Goal: Task Accomplishment & Management: Complete application form

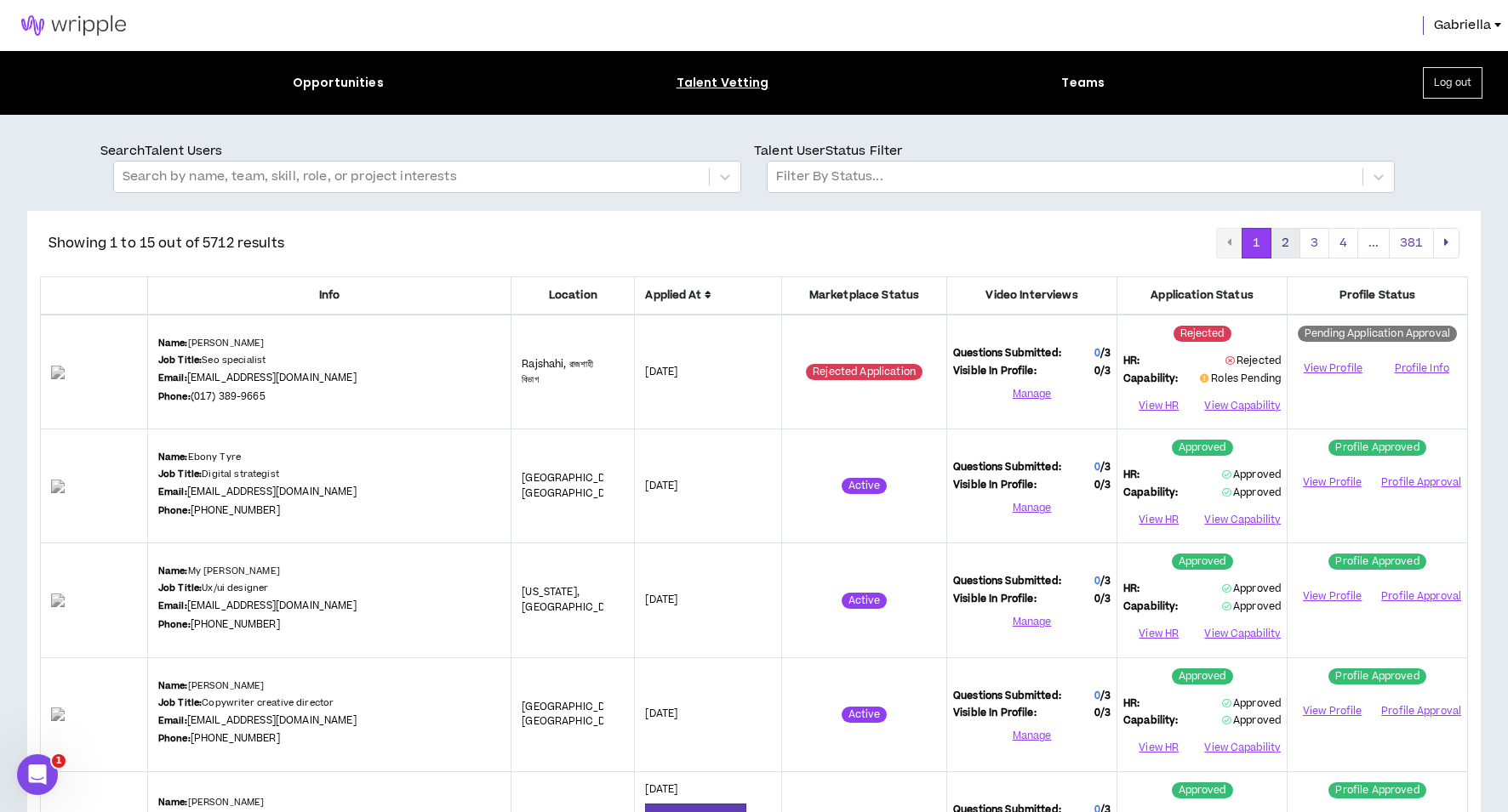
click at [1290, 234] on button "2" at bounding box center [1285, 244] width 30 height 31
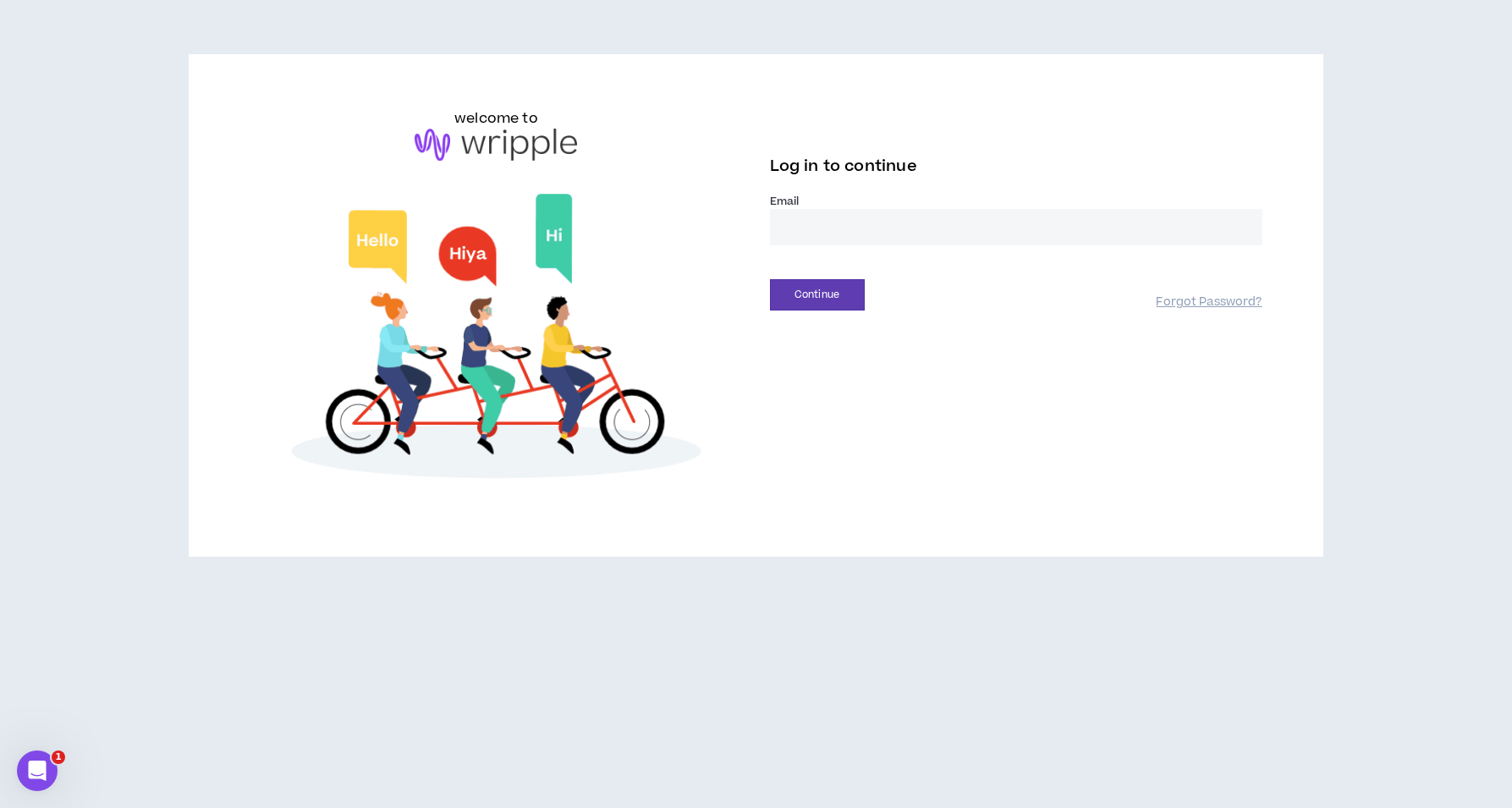
type input "**********"
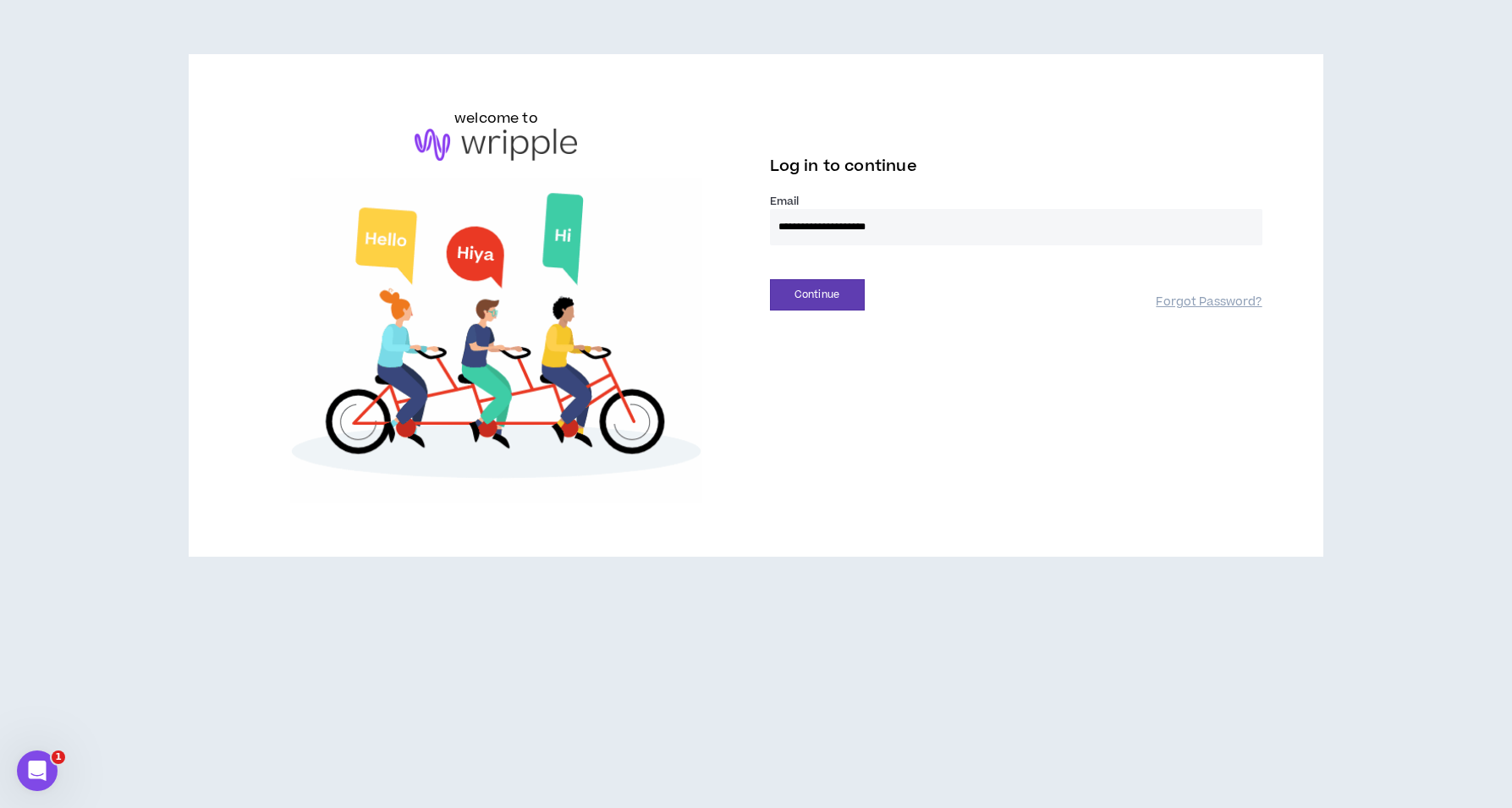
click at [817, 295] on button "Continue" at bounding box center [818, 295] width 95 height 32
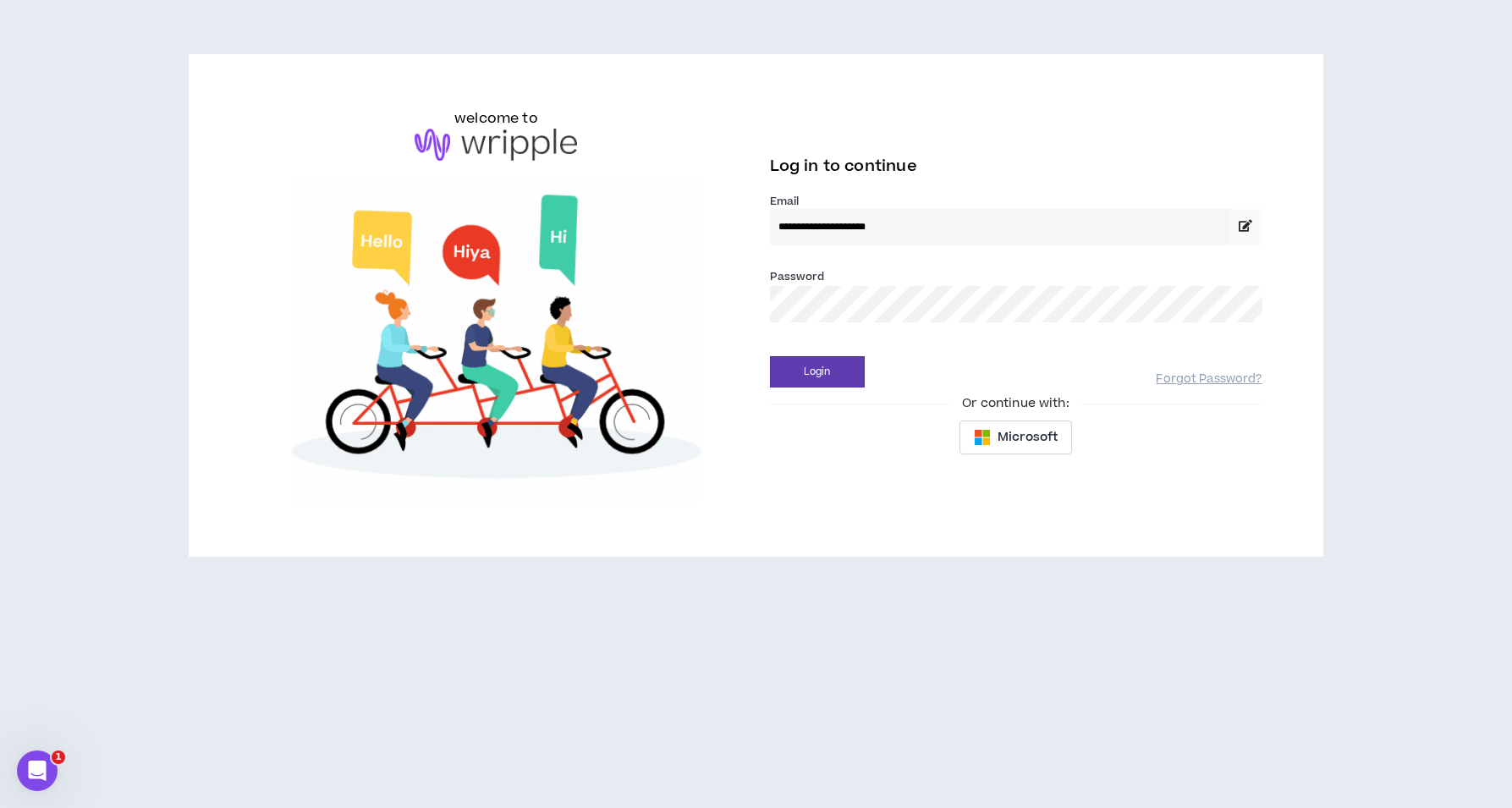
click at [874, 241] on input "**********" at bounding box center [1000, 227] width 460 height 37
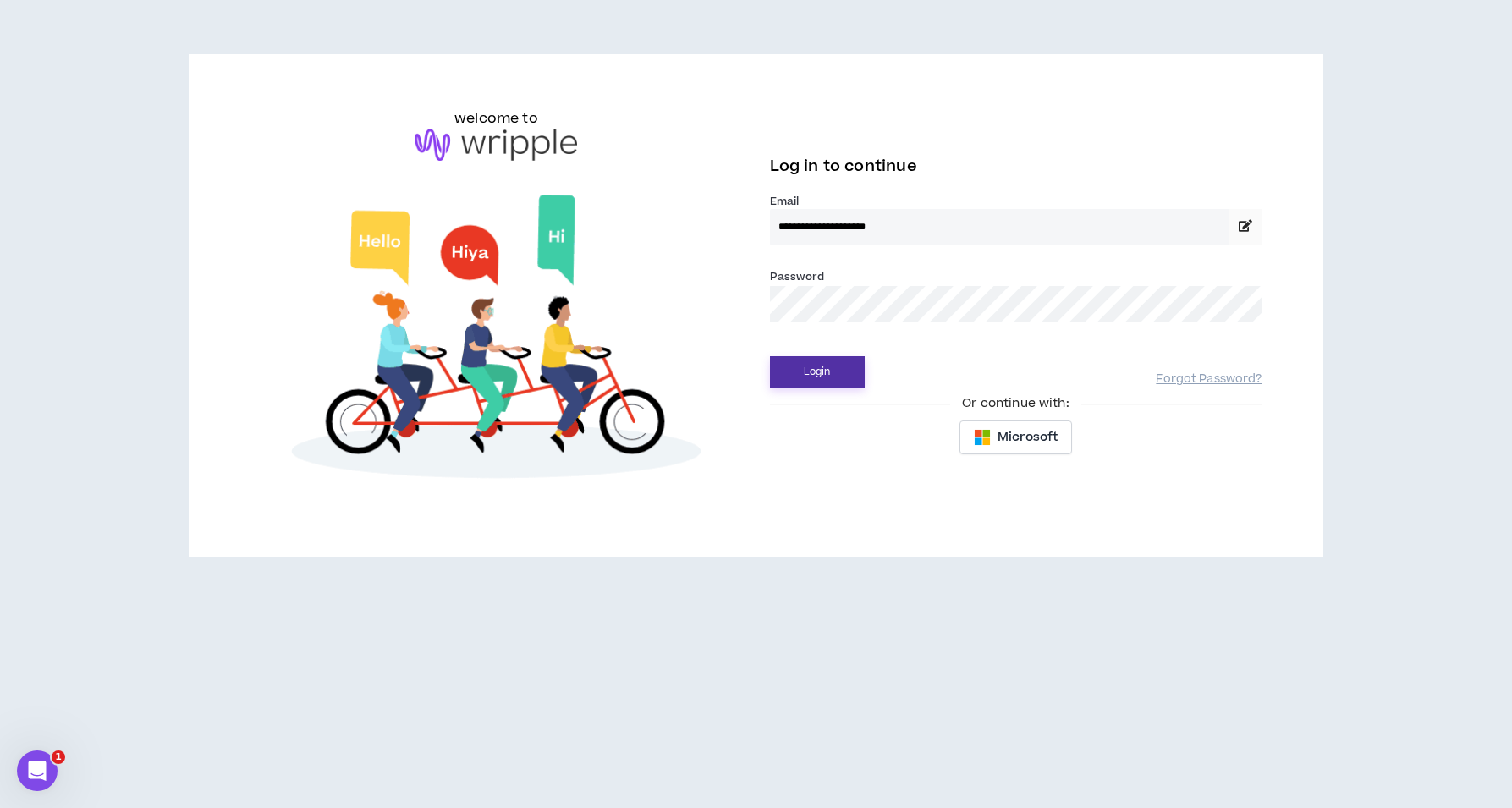
click at [829, 366] on button "Login" at bounding box center [818, 372] width 95 height 32
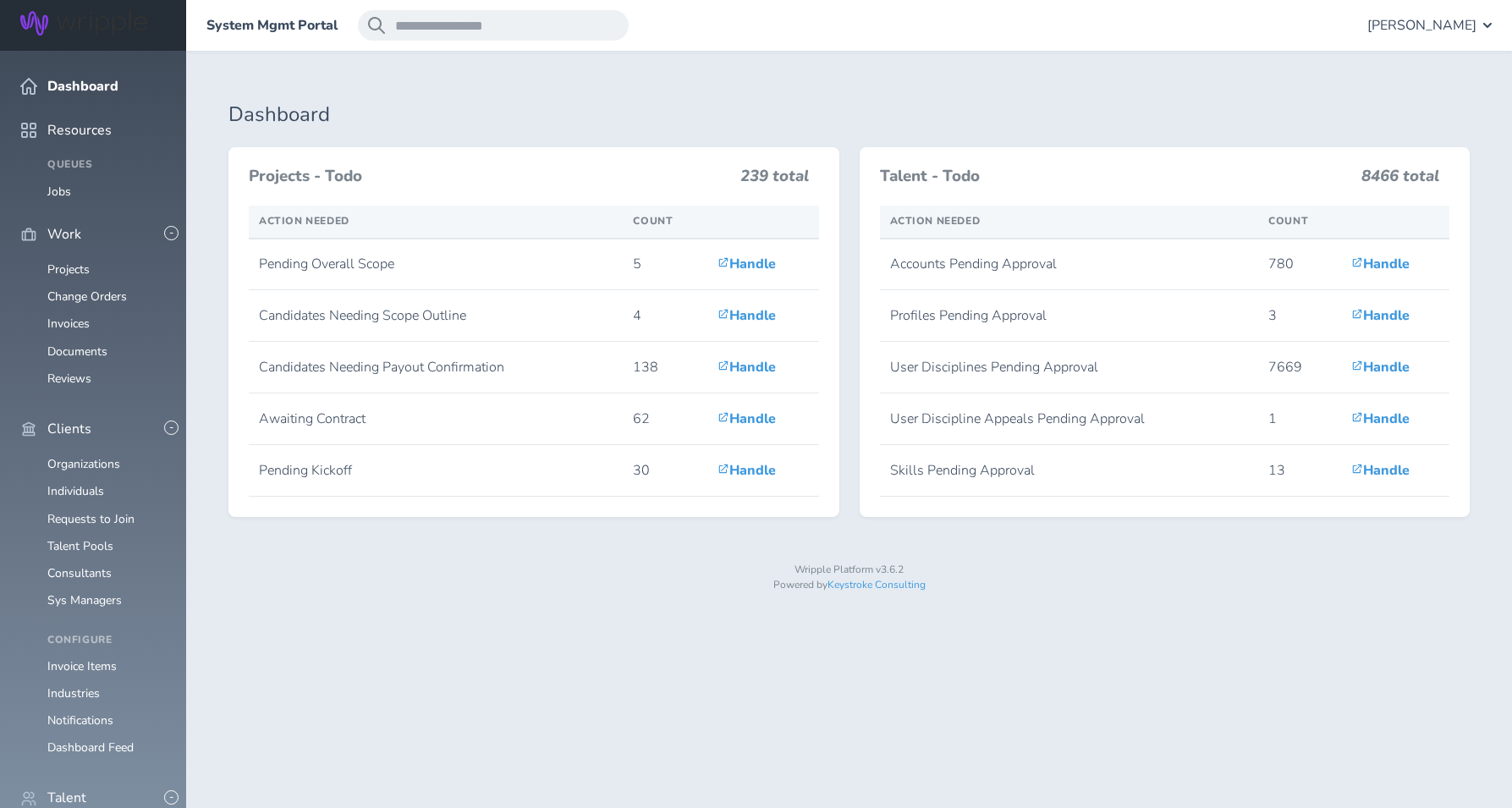
click at [1447, 27] on span "[PERSON_NAME]" at bounding box center [1422, 26] width 109 height 15
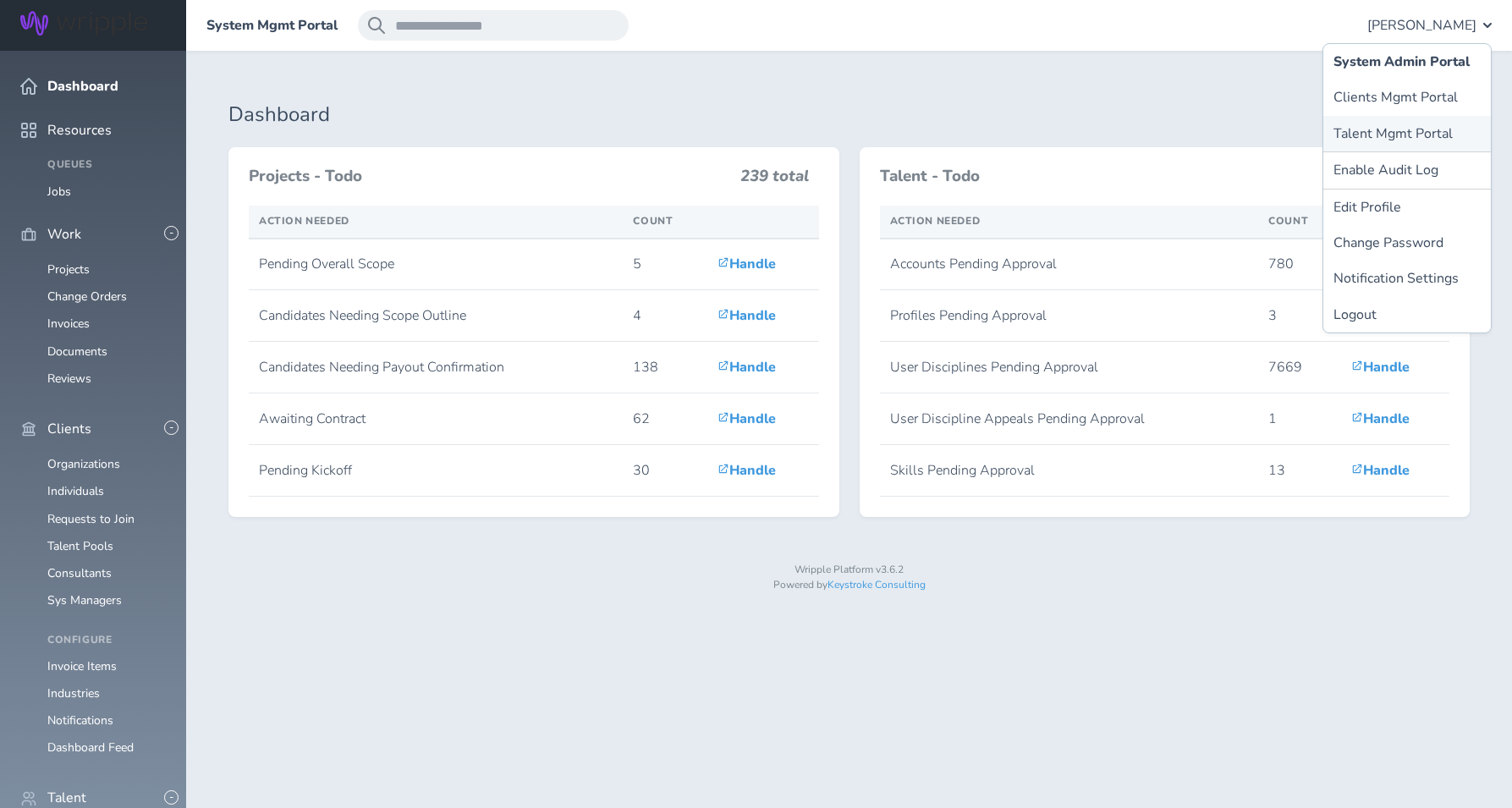
click at [1403, 130] on link "Talent Mgmt Portal" at bounding box center [1407, 134] width 167 height 36
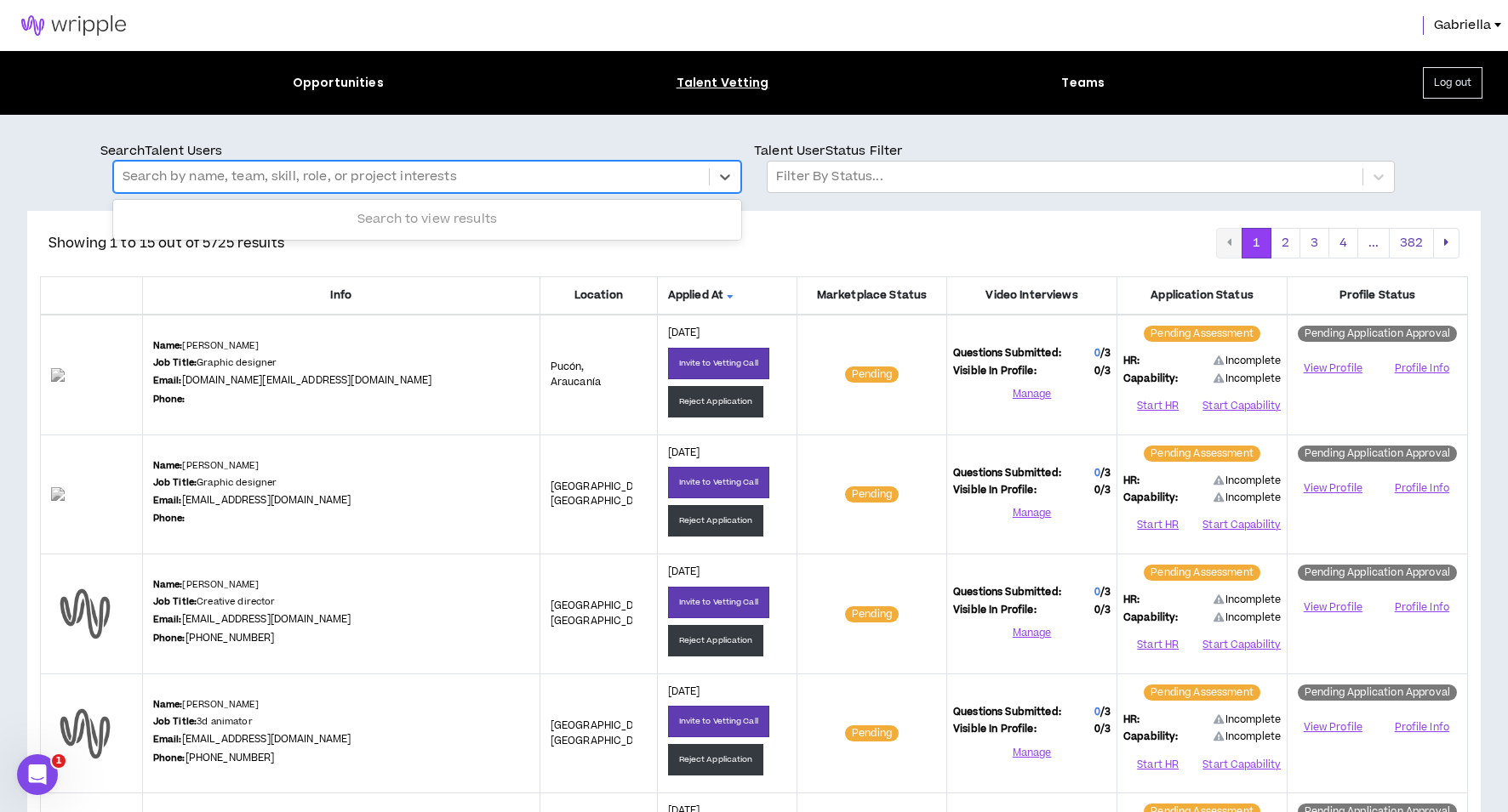
click at [392, 177] on div at bounding box center [411, 177] width 578 height 22
type input "*********"
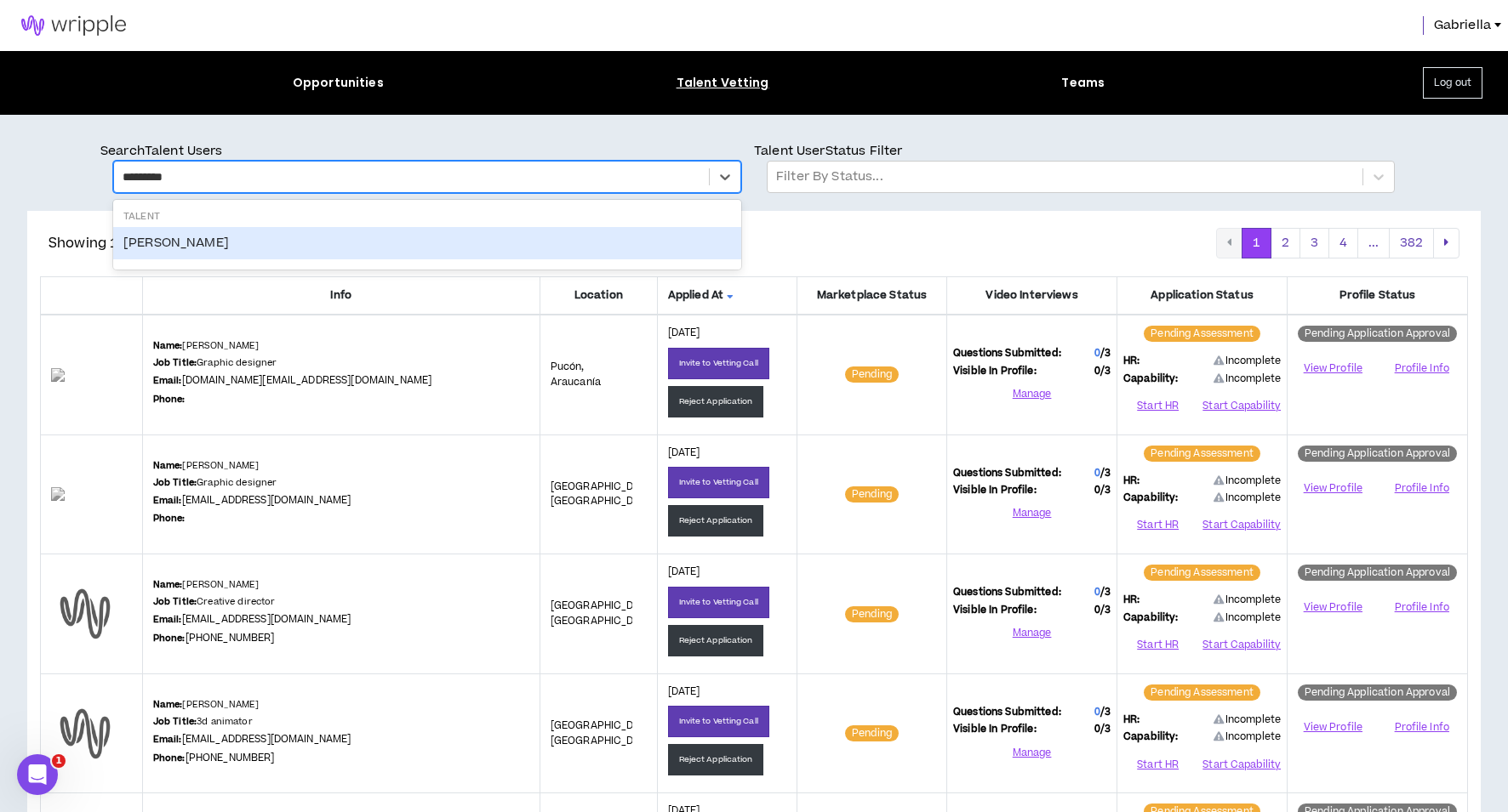
click at [168, 249] on div "Robert Thompson" at bounding box center [427, 244] width 628 height 33
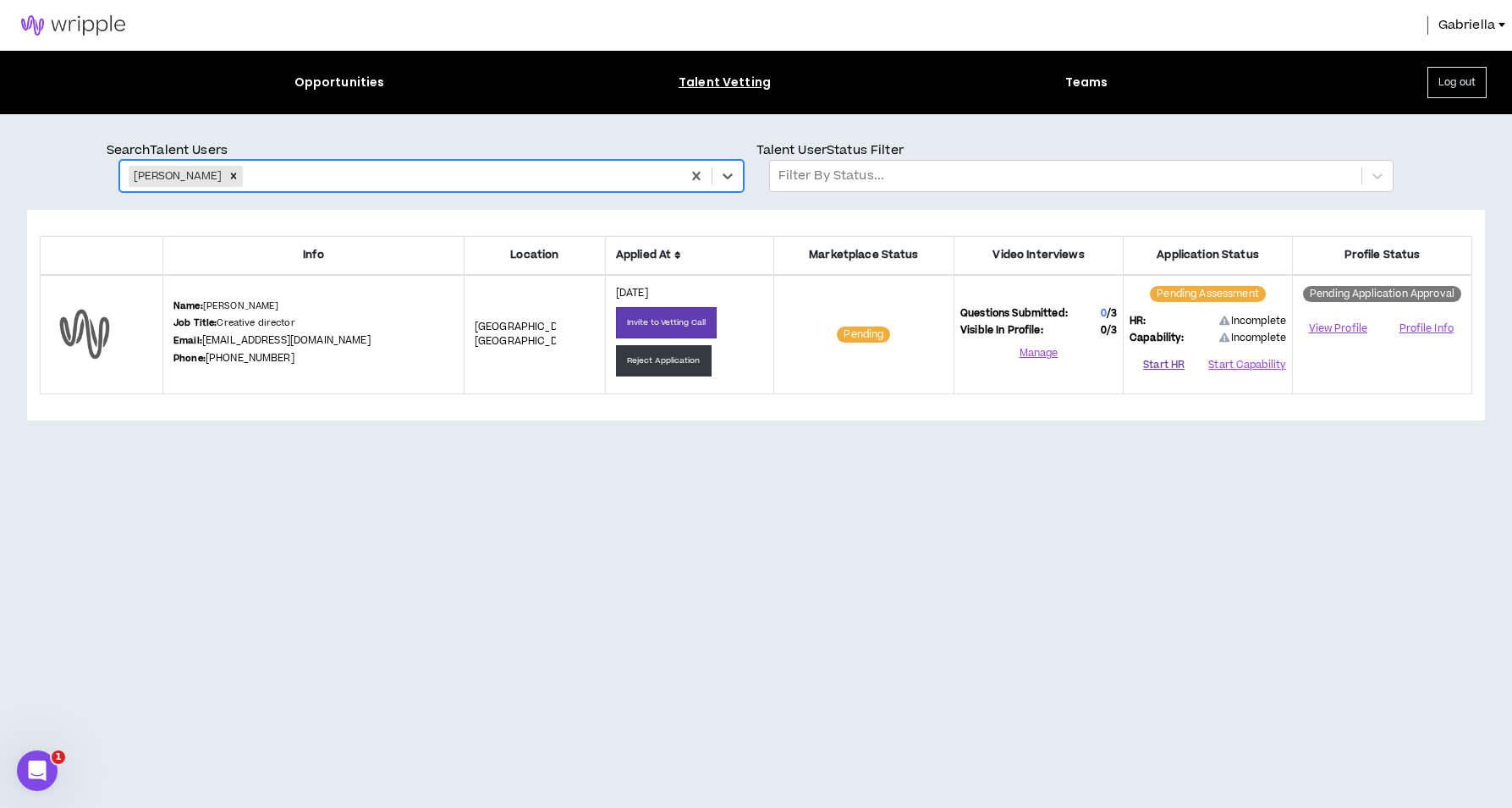
click at [1164, 362] on button "Start HR" at bounding box center [1164, 366] width 68 height 26
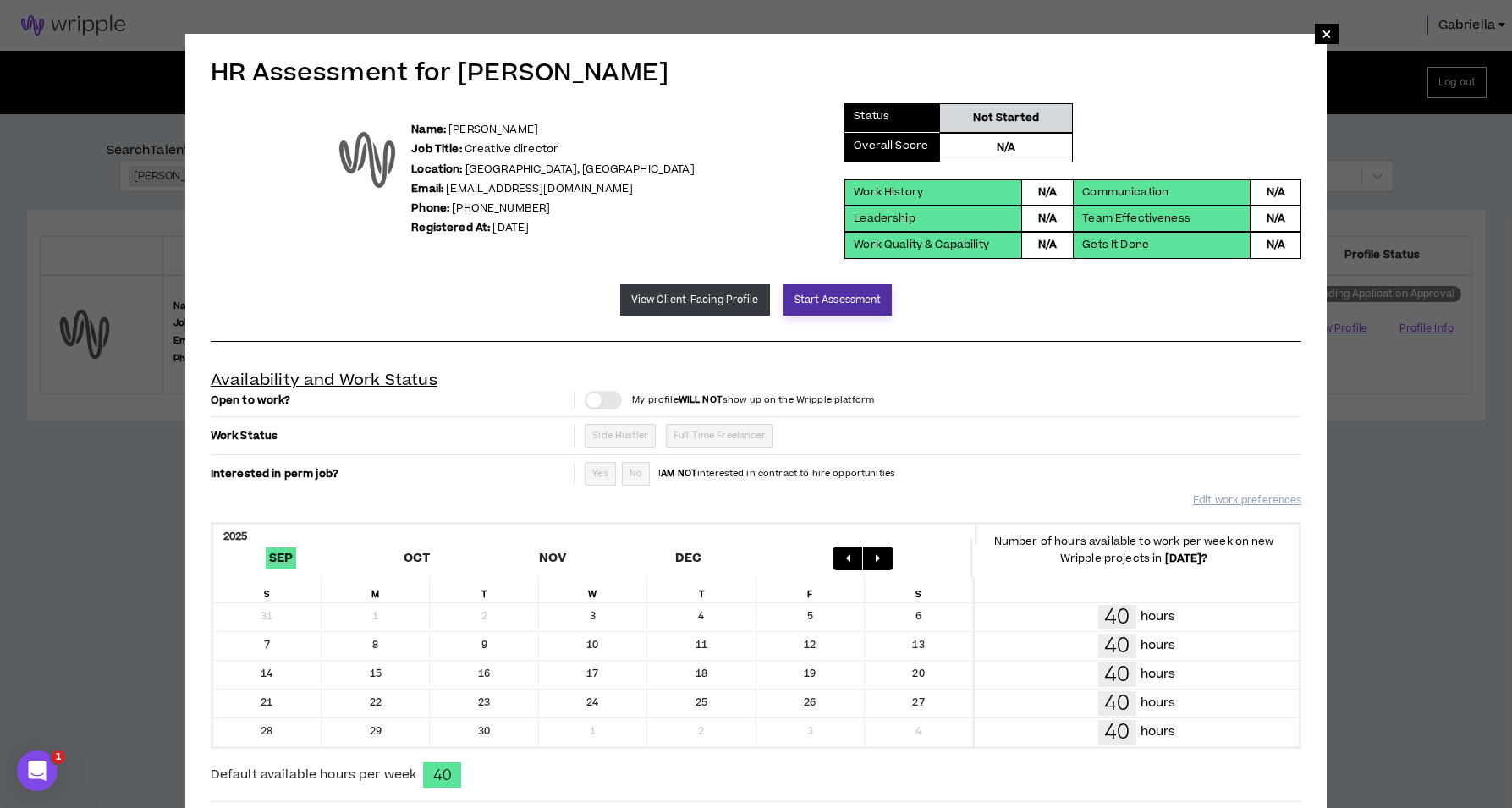
click at [859, 299] on button "Start Assessment" at bounding box center [838, 300] width 109 height 32
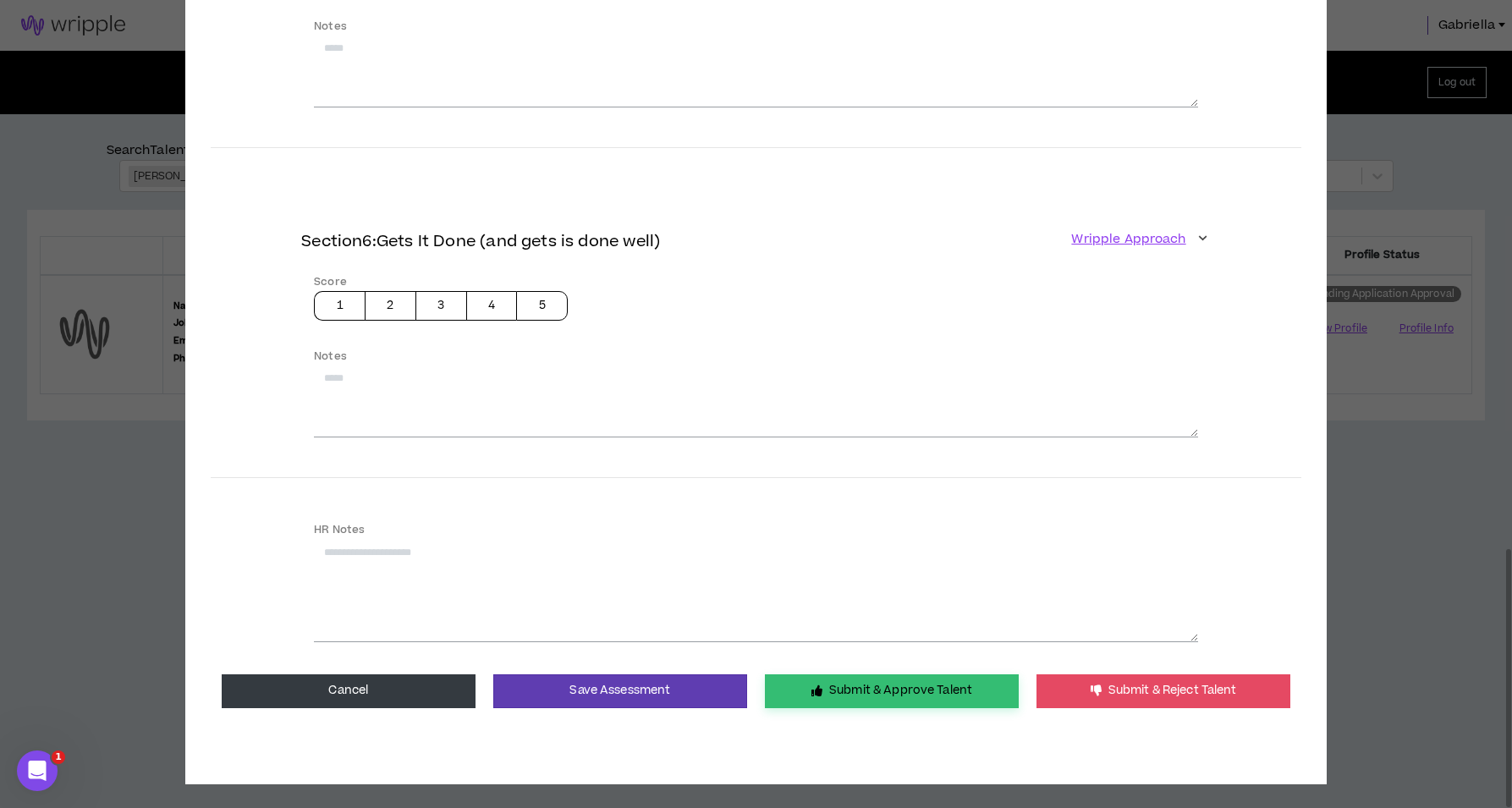
click at [894, 675] on button "Submit & Approve Talent" at bounding box center [892, 692] width 254 height 34
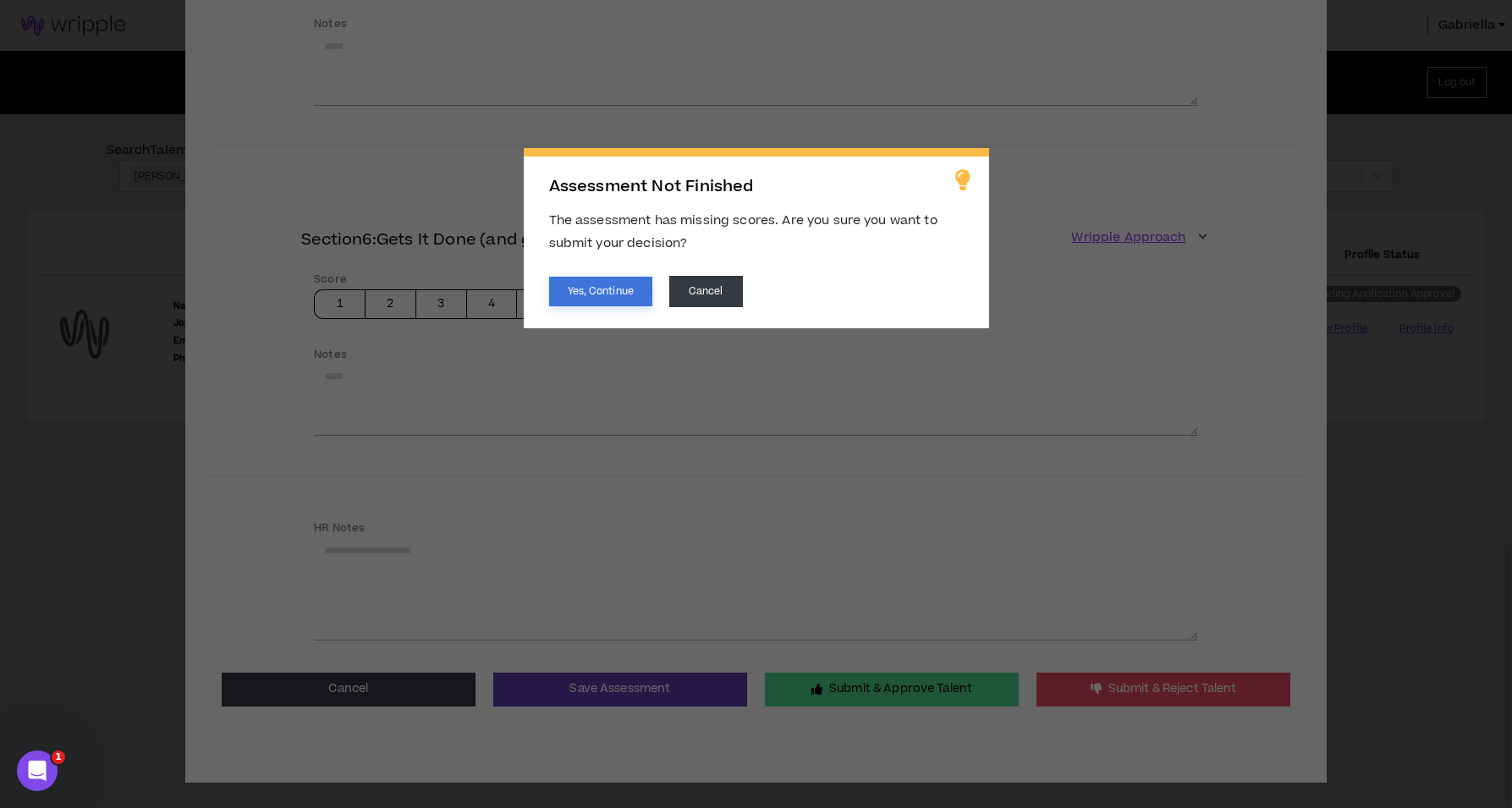
click at [606, 284] on button "Yes, Continue" at bounding box center [601, 291] width 103 height 30
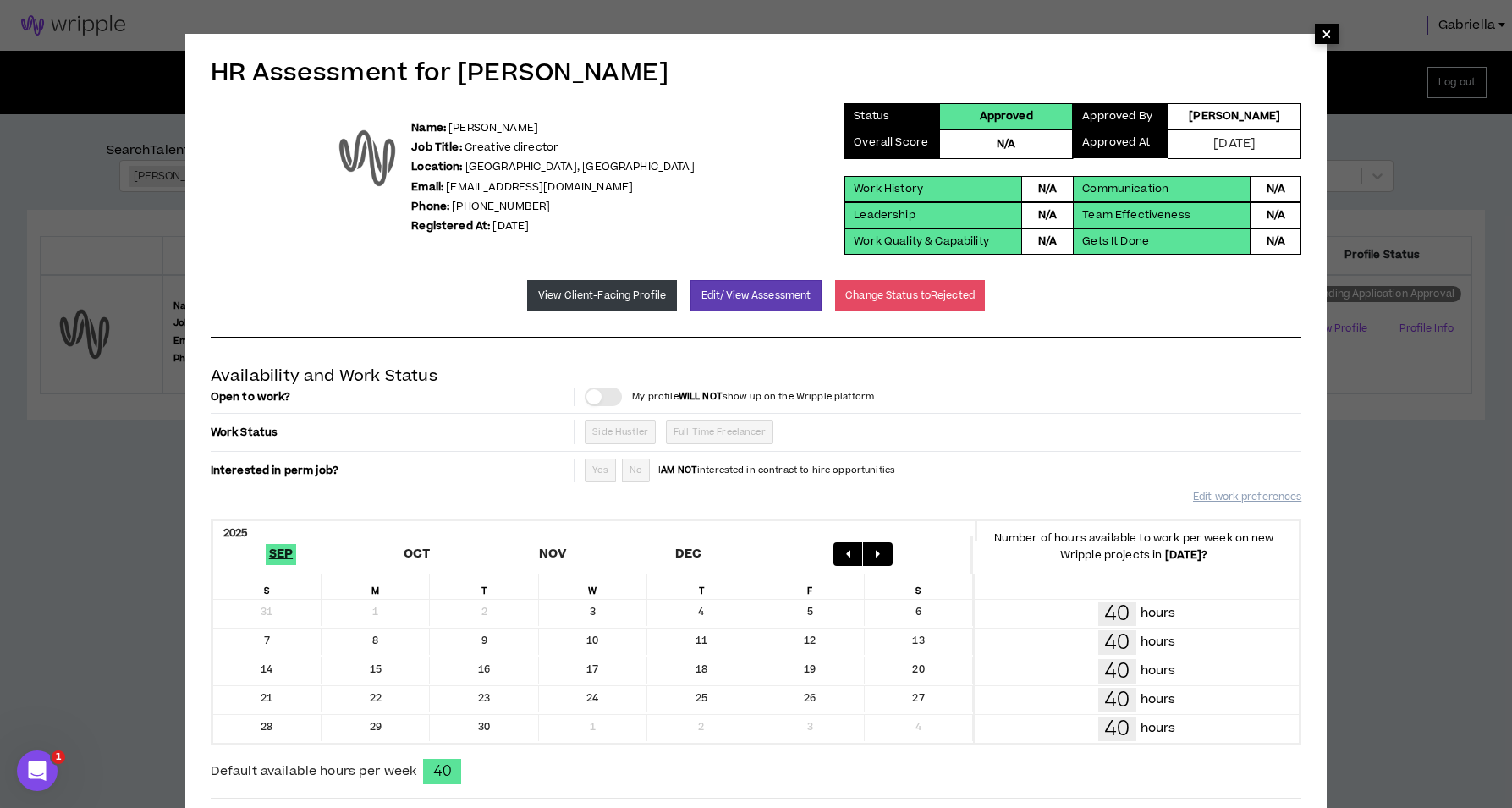
click at [1326, 38] on span "×" at bounding box center [1327, 34] width 10 height 20
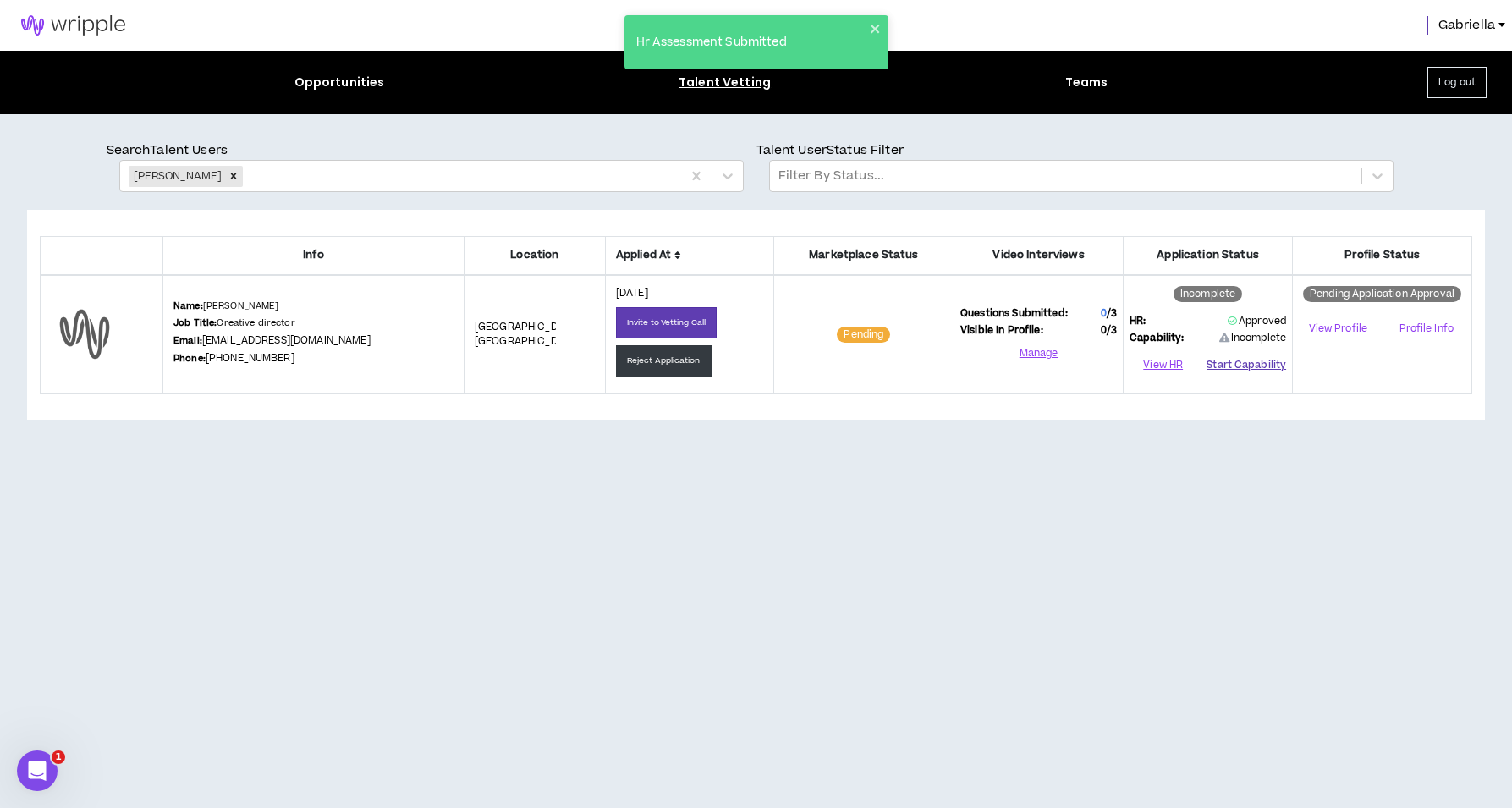
click at [1228, 359] on button "Start Capability" at bounding box center [1246, 366] width 79 height 26
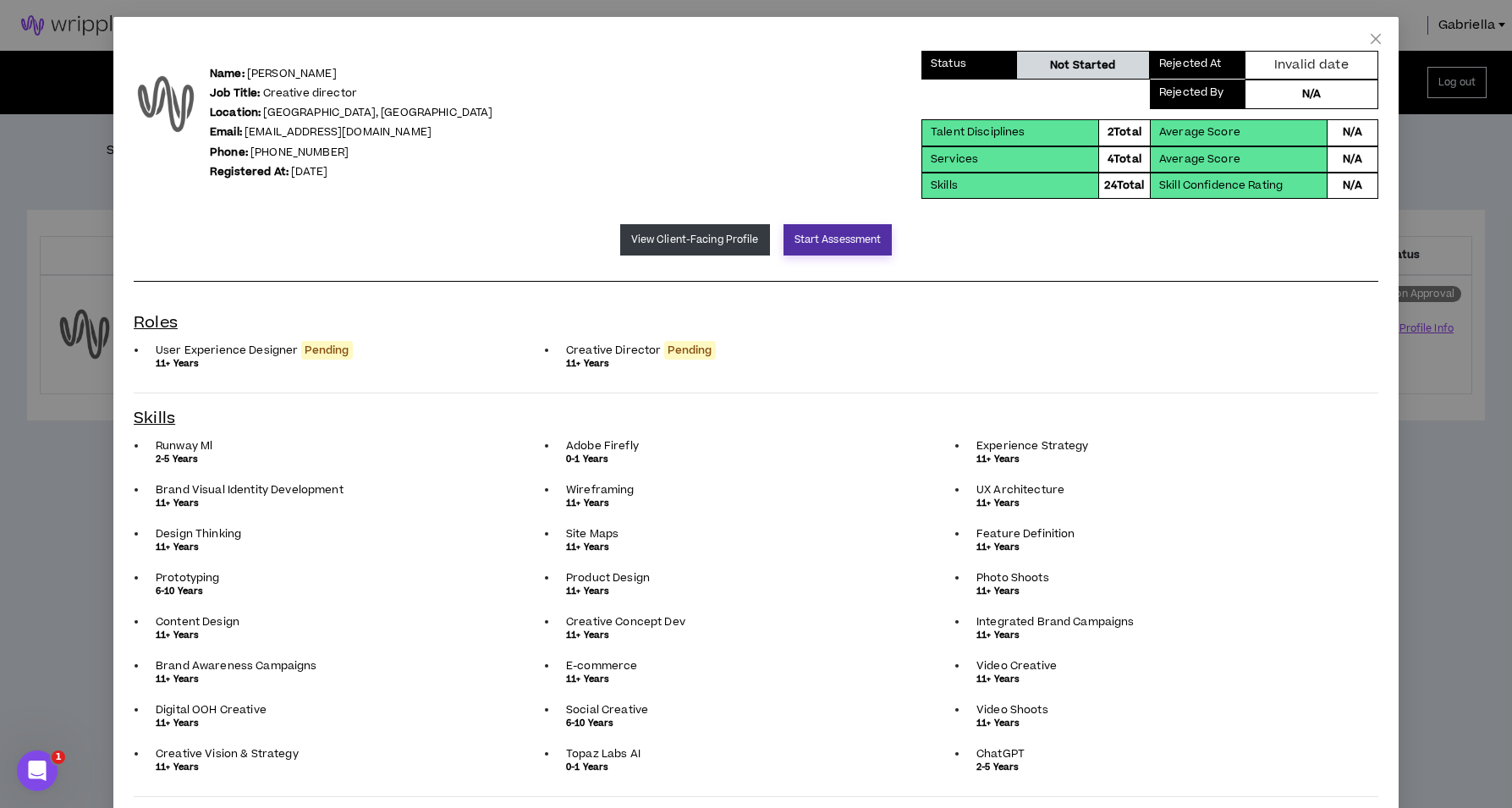
click at [794, 245] on button "Start Assessment" at bounding box center [838, 240] width 109 height 32
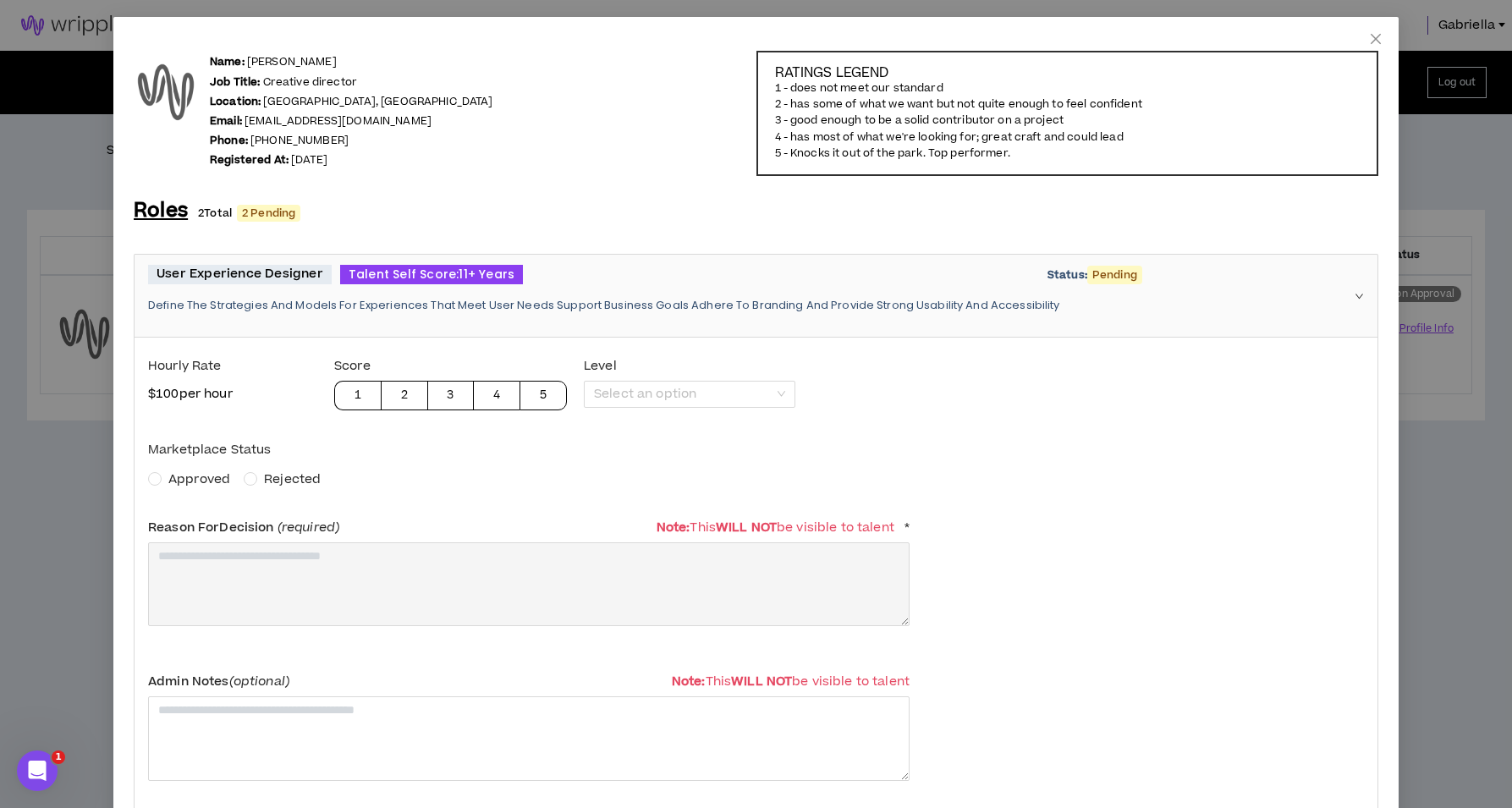
click at [178, 471] on span "Approved" at bounding box center [199, 479] width 62 height 18
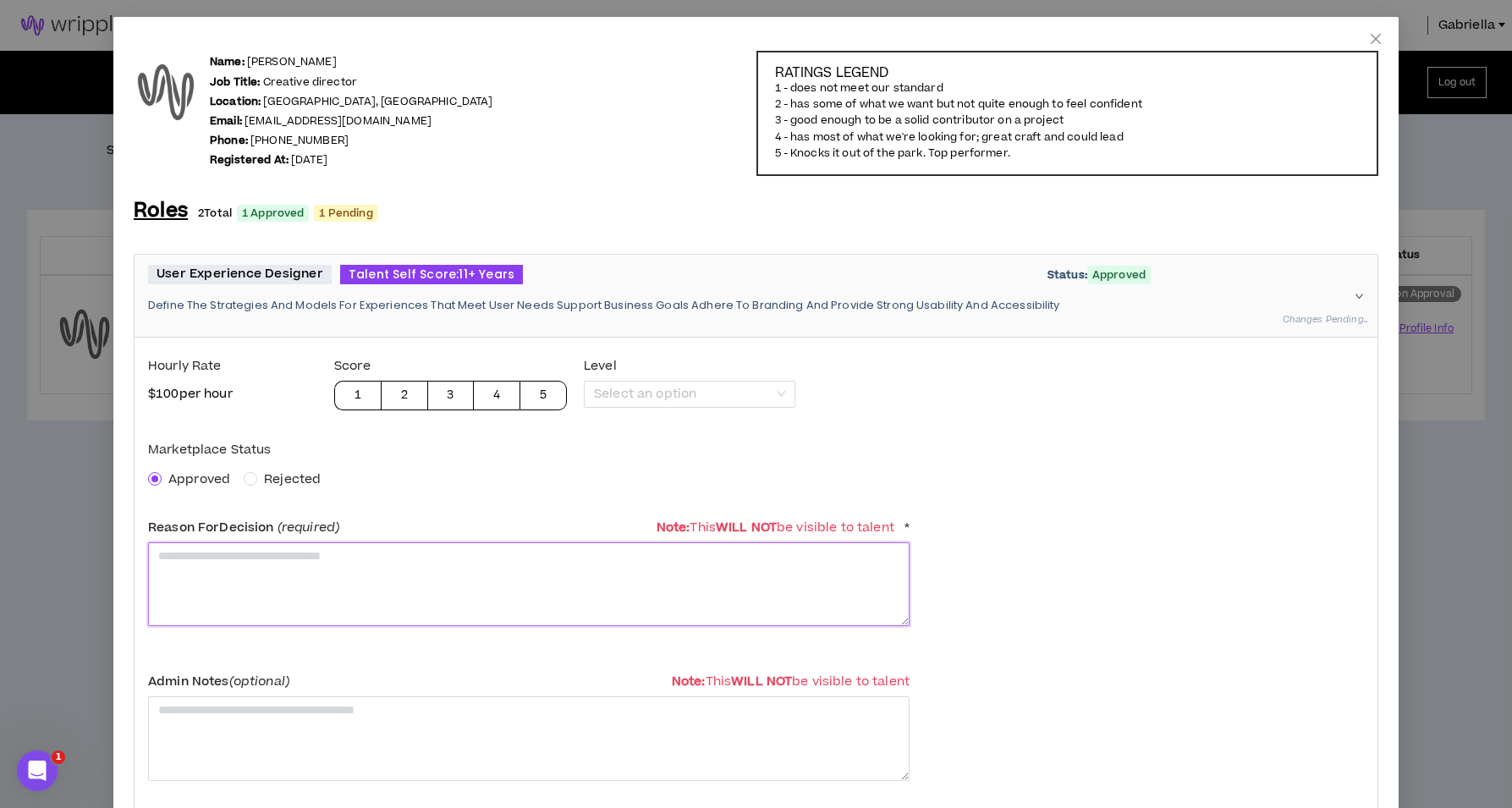
click at [224, 546] on textarea at bounding box center [529, 584] width 762 height 84
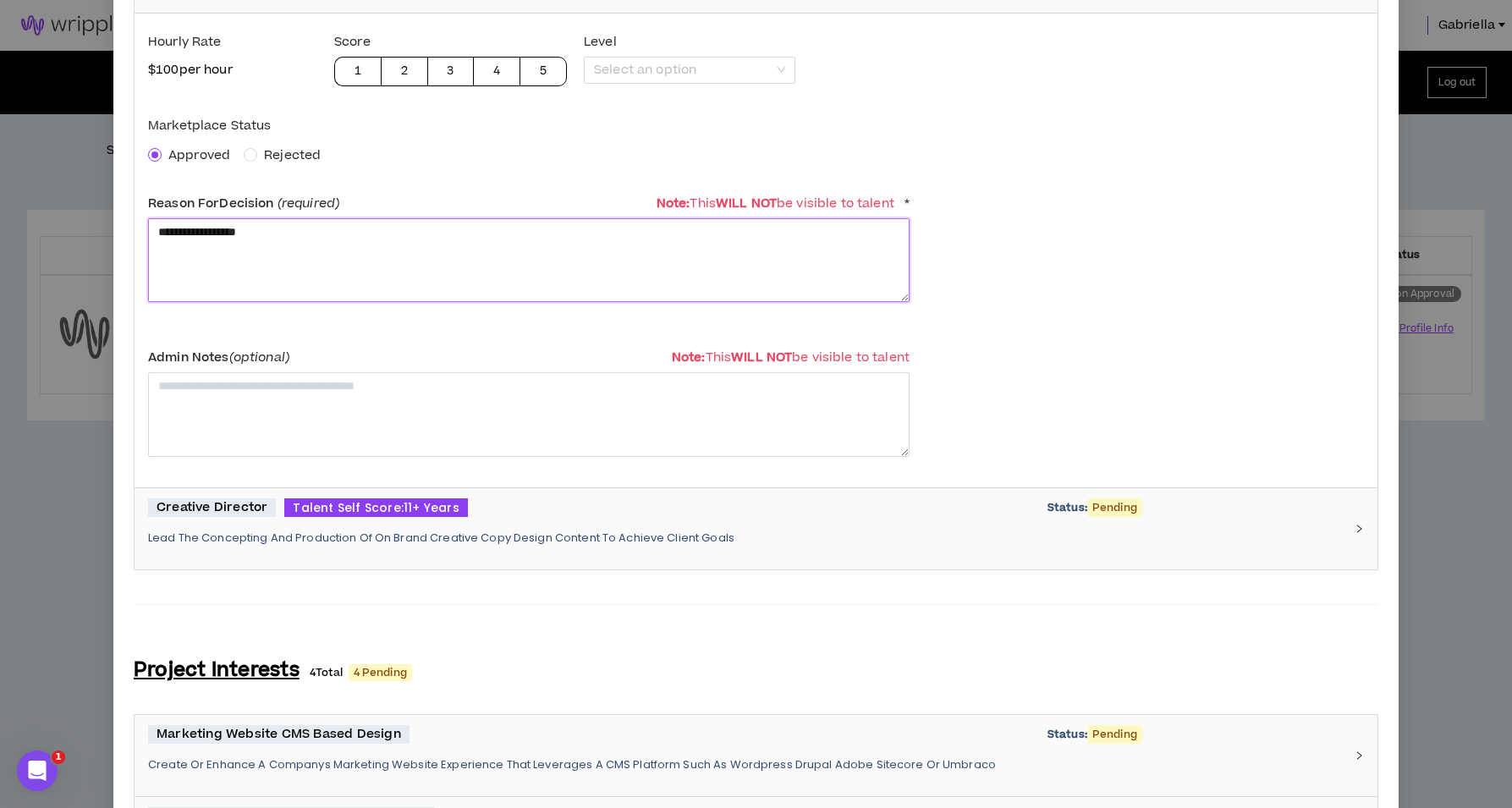
type textarea "**********"
click at [318, 545] on div "Creative Director Talent Self Score: 11+ Years Status: Pending Lead The Concept…" at bounding box center [746, 530] width 1196 height 61
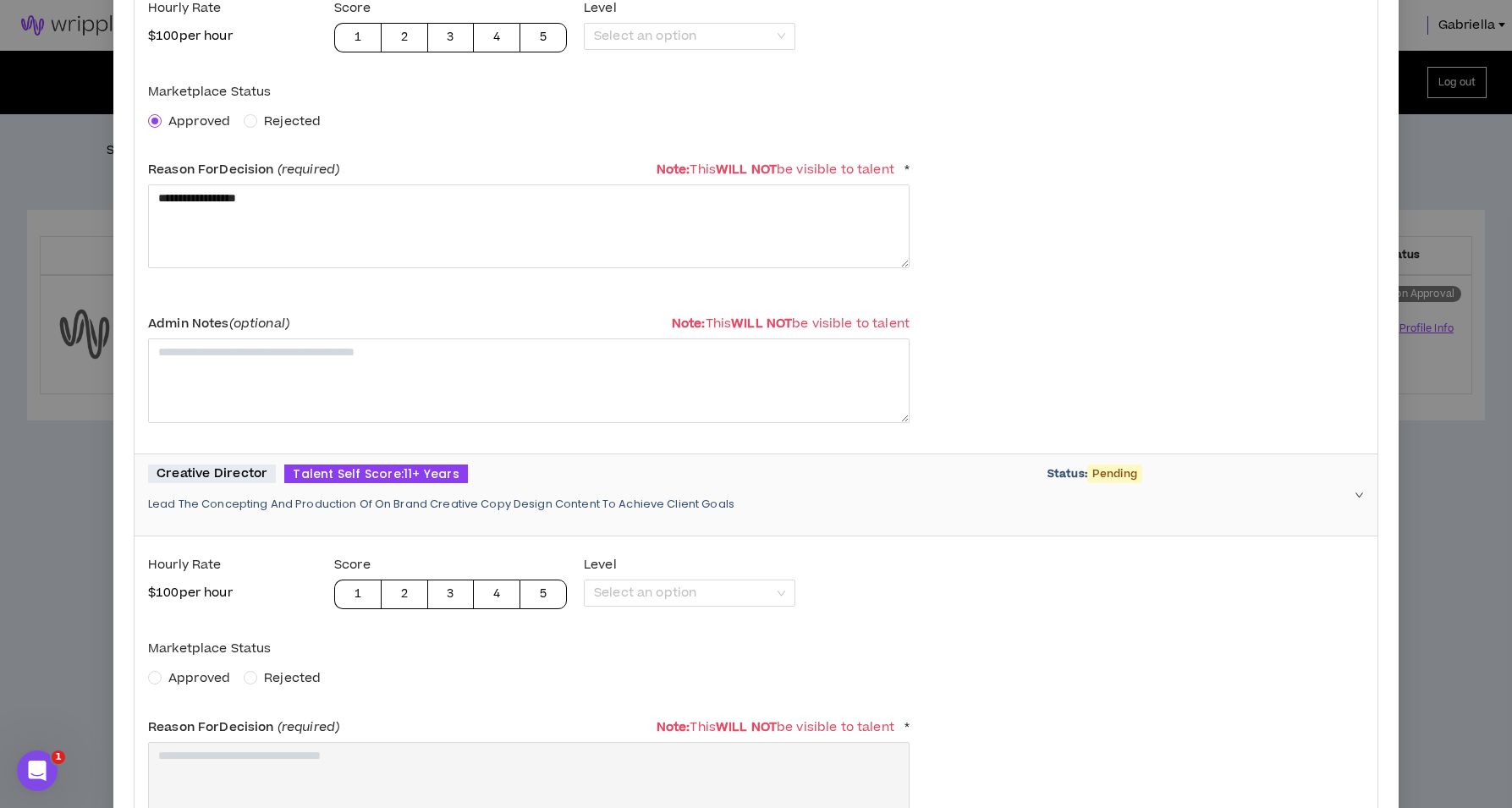
scroll to position [436, 0]
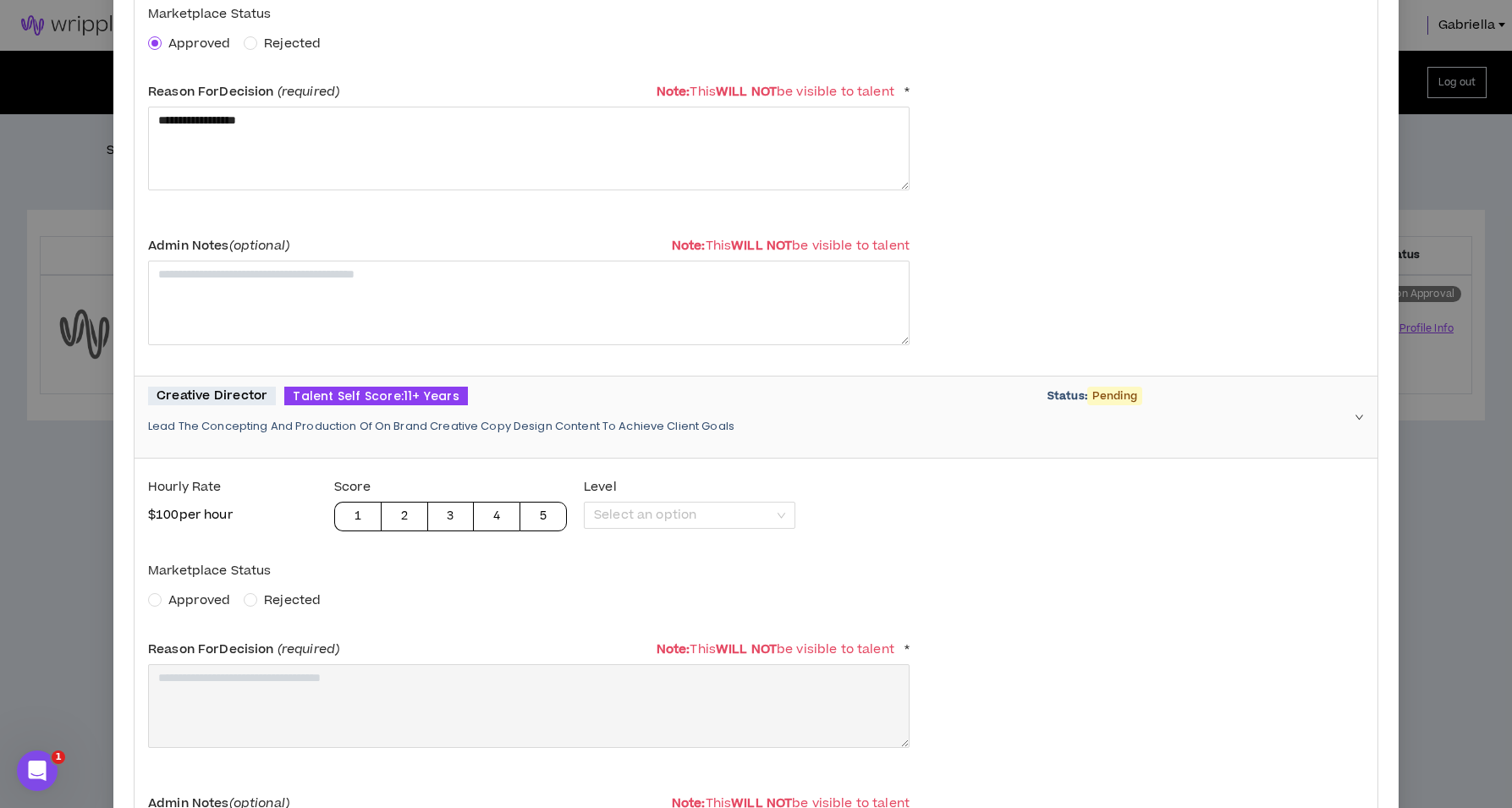
click at [199, 594] on span "Approved" at bounding box center [199, 600] width 62 height 18
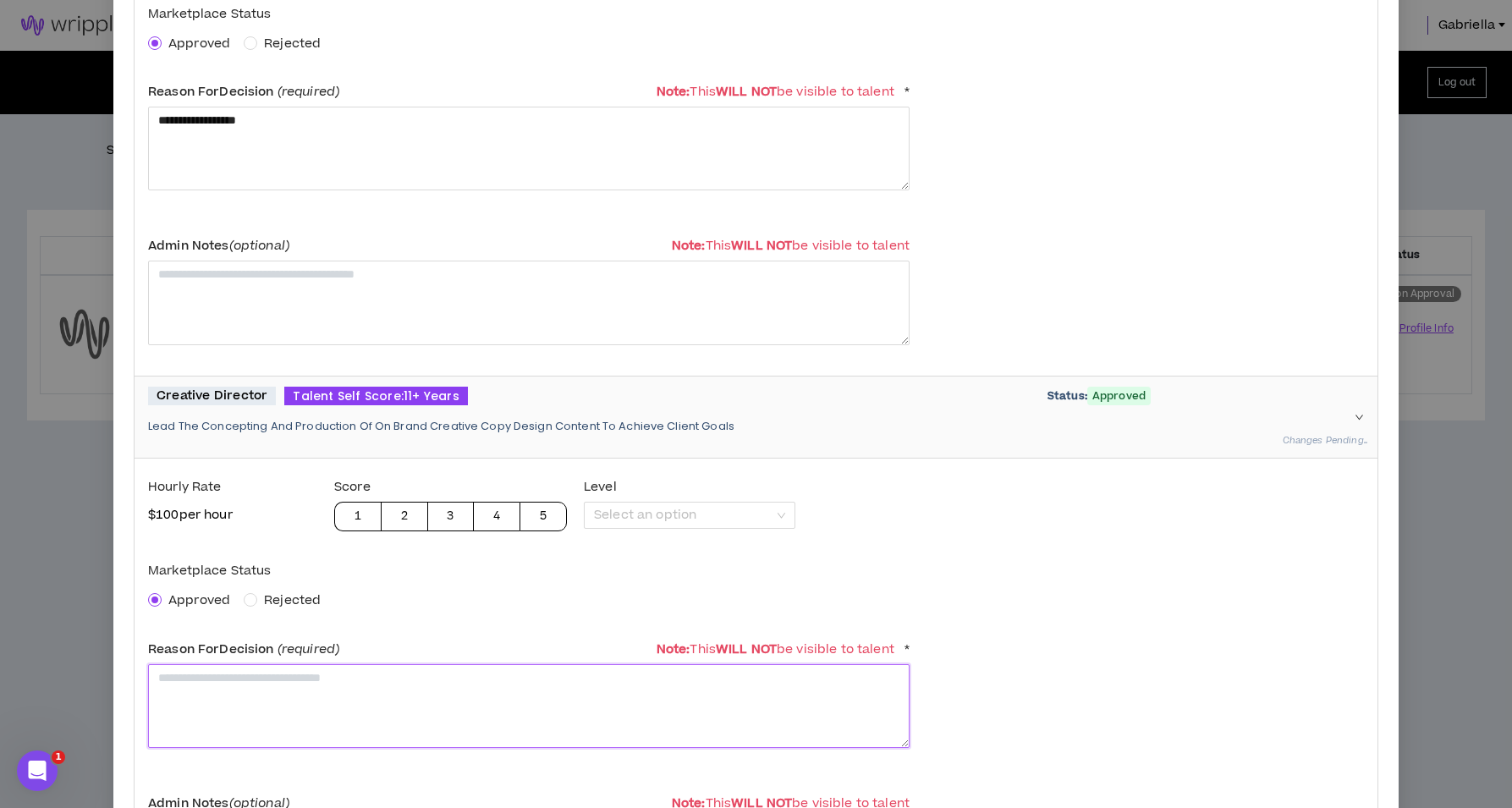
click at [211, 668] on textarea at bounding box center [529, 706] width 762 height 84
paste textarea "**********"
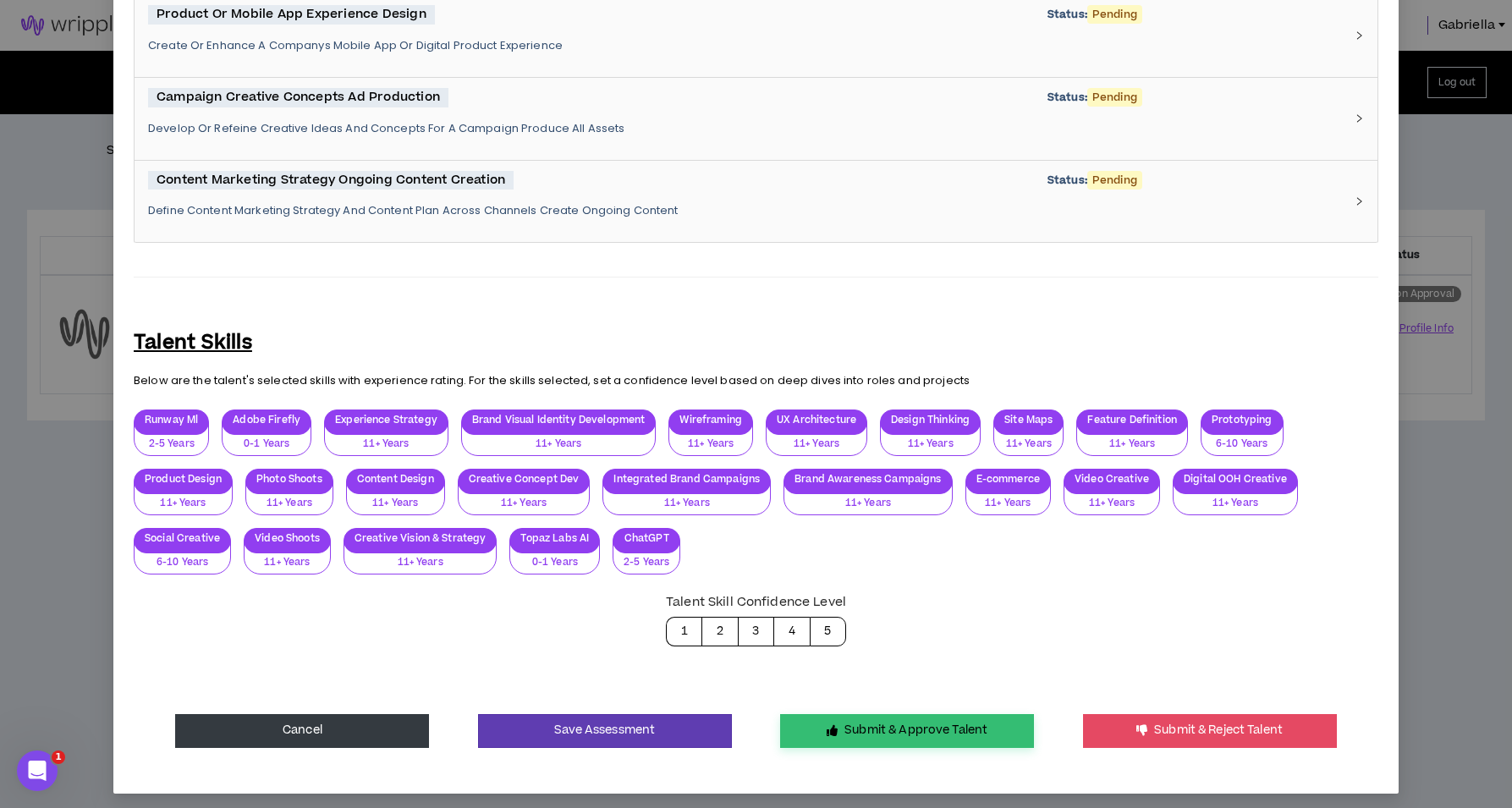
type textarea "**********"
click at [851, 722] on button "Submit & Approve Talent" at bounding box center [906, 731] width 254 height 34
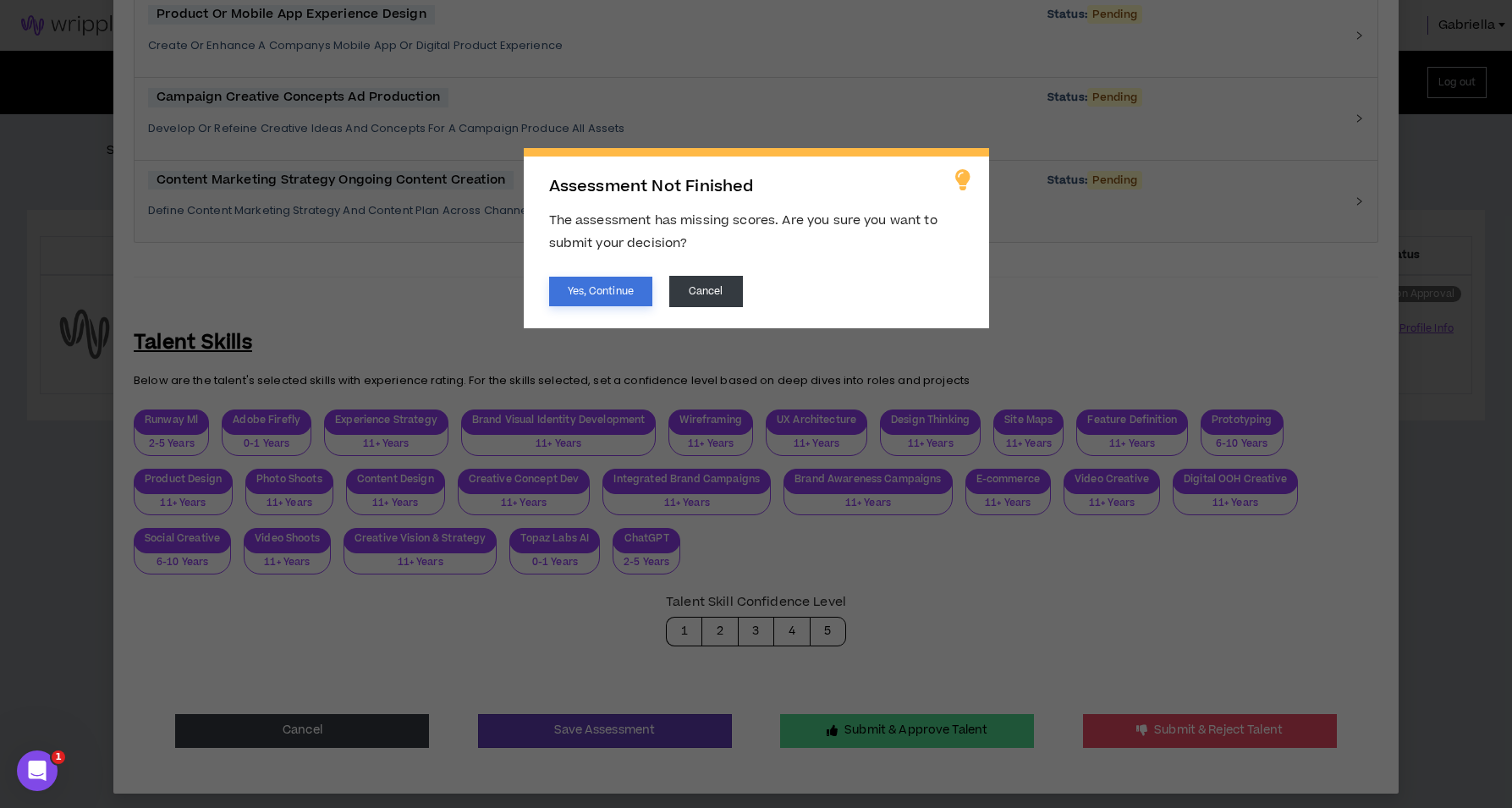
click at [607, 298] on button "Yes, Continue" at bounding box center [601, 291] width 103 height 30
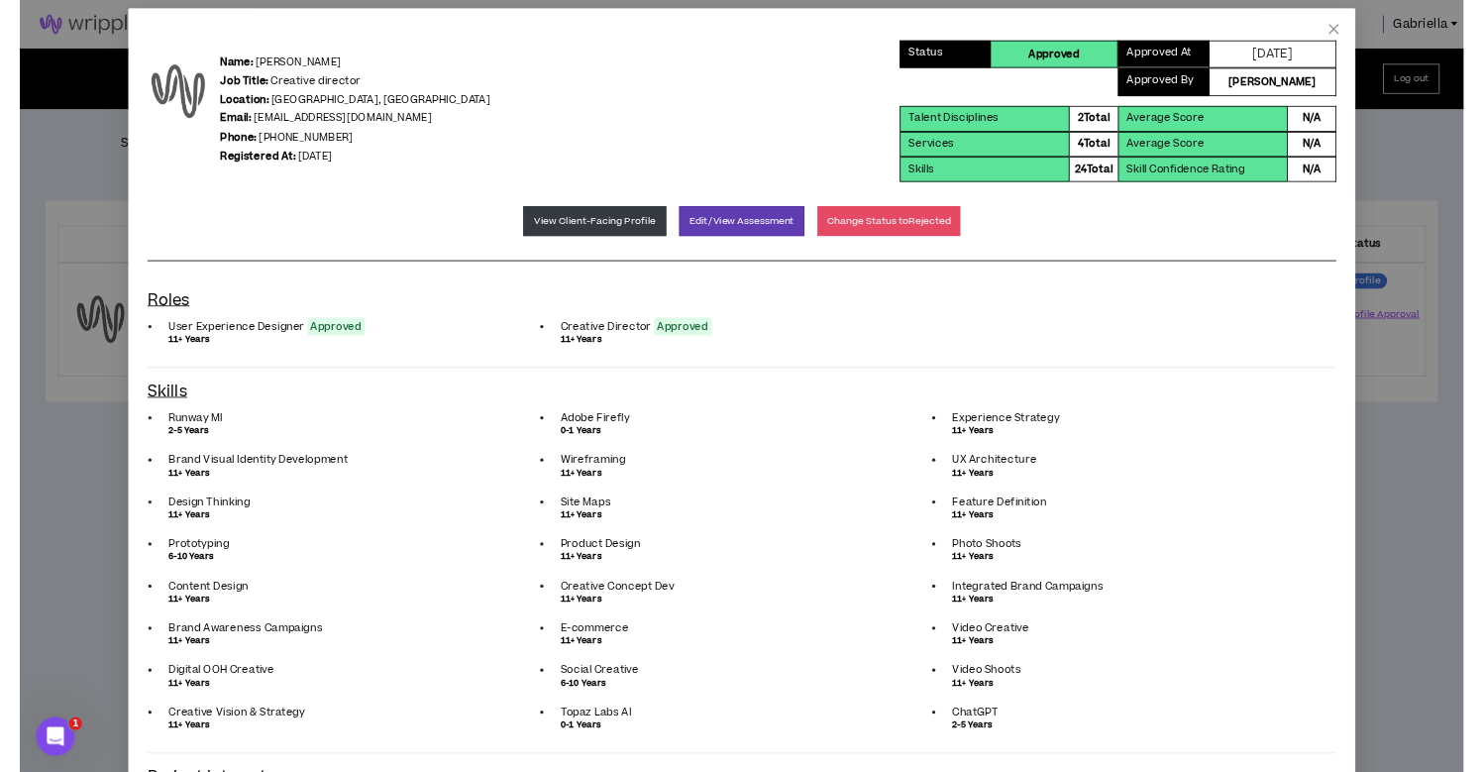
scroll to position [0, 0]
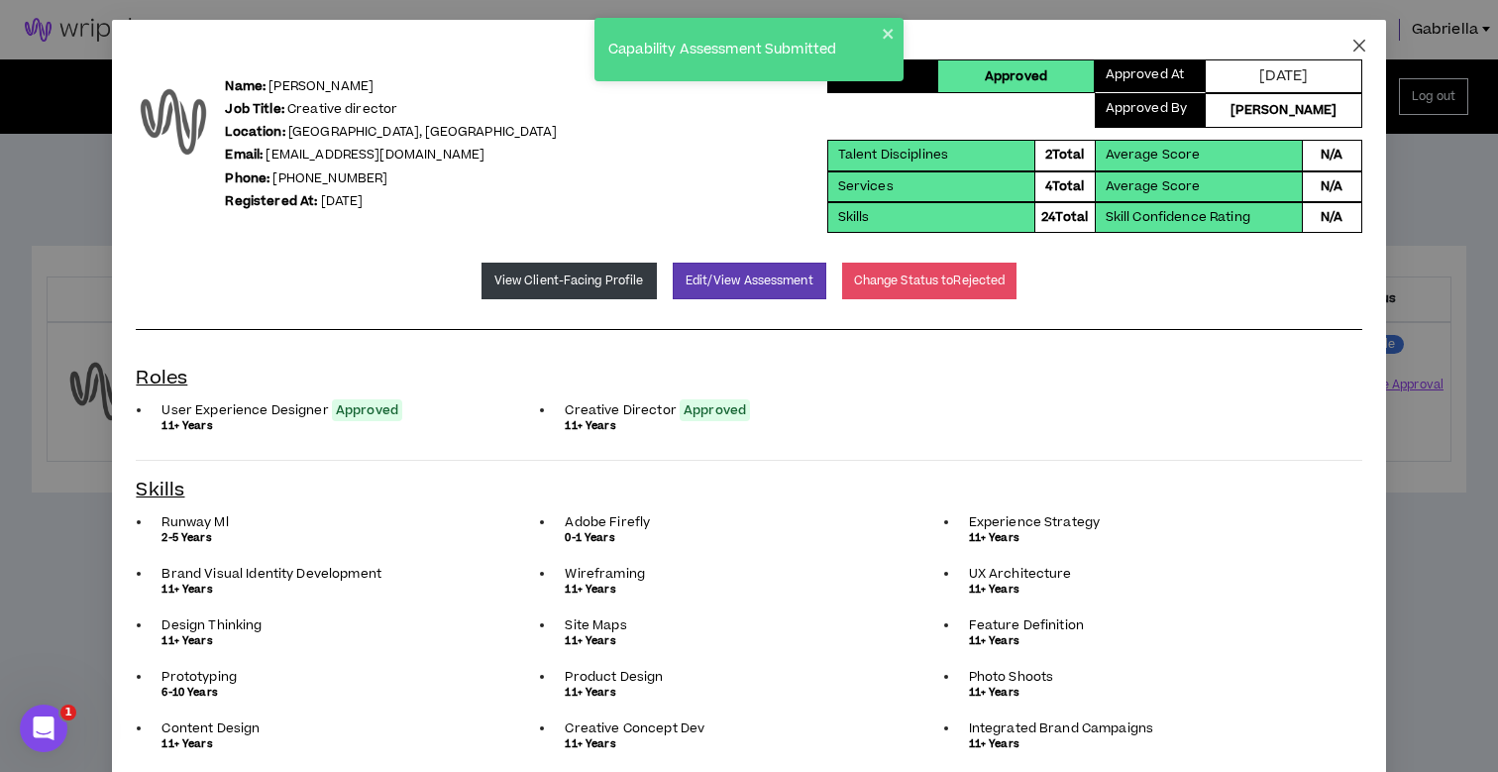
click at [1352, 42] on icon "close" at bounding box center [1358, 46] width 12 height 12
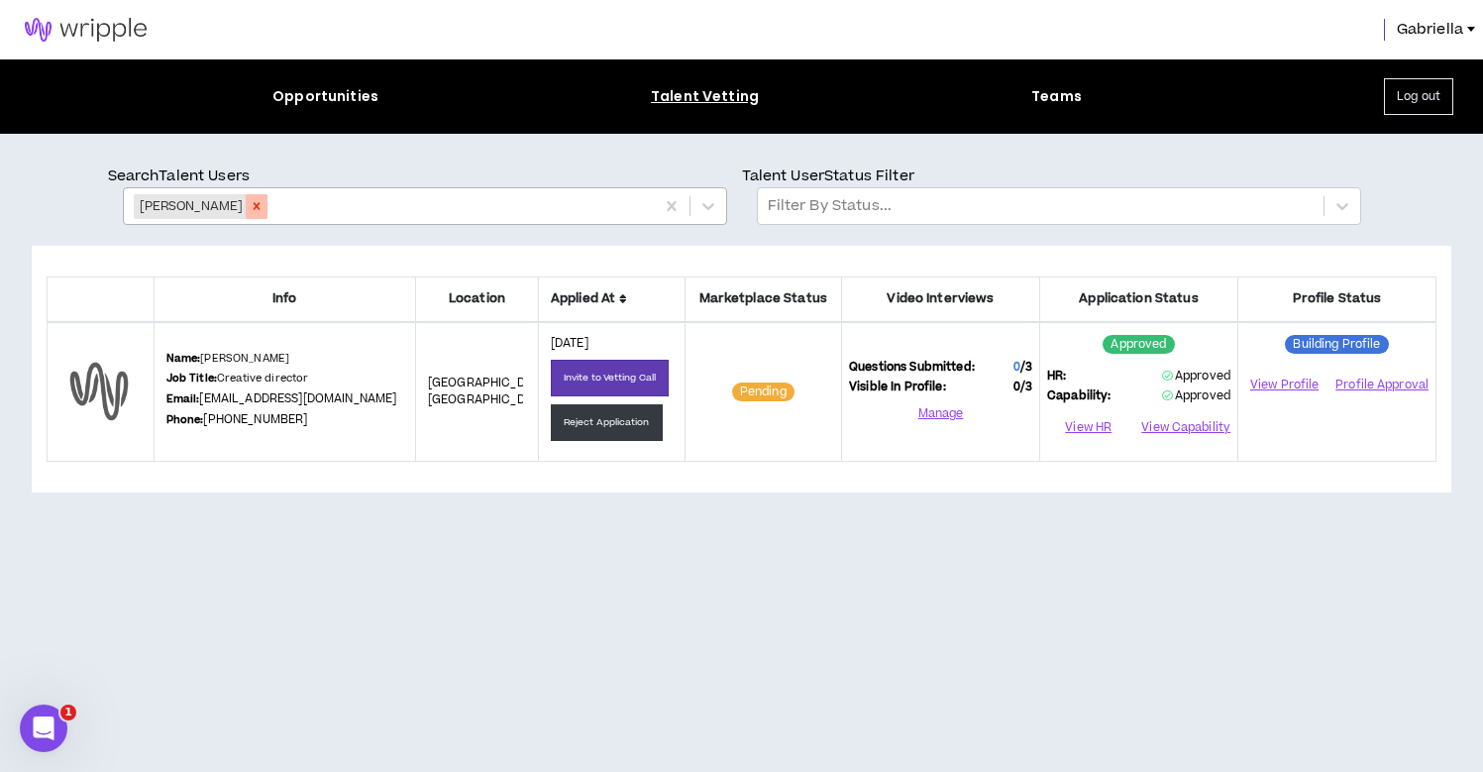
click at [264, 211] on icon "Remove Robert Thompson" at bounding box center [257, 206] width 14 height 14
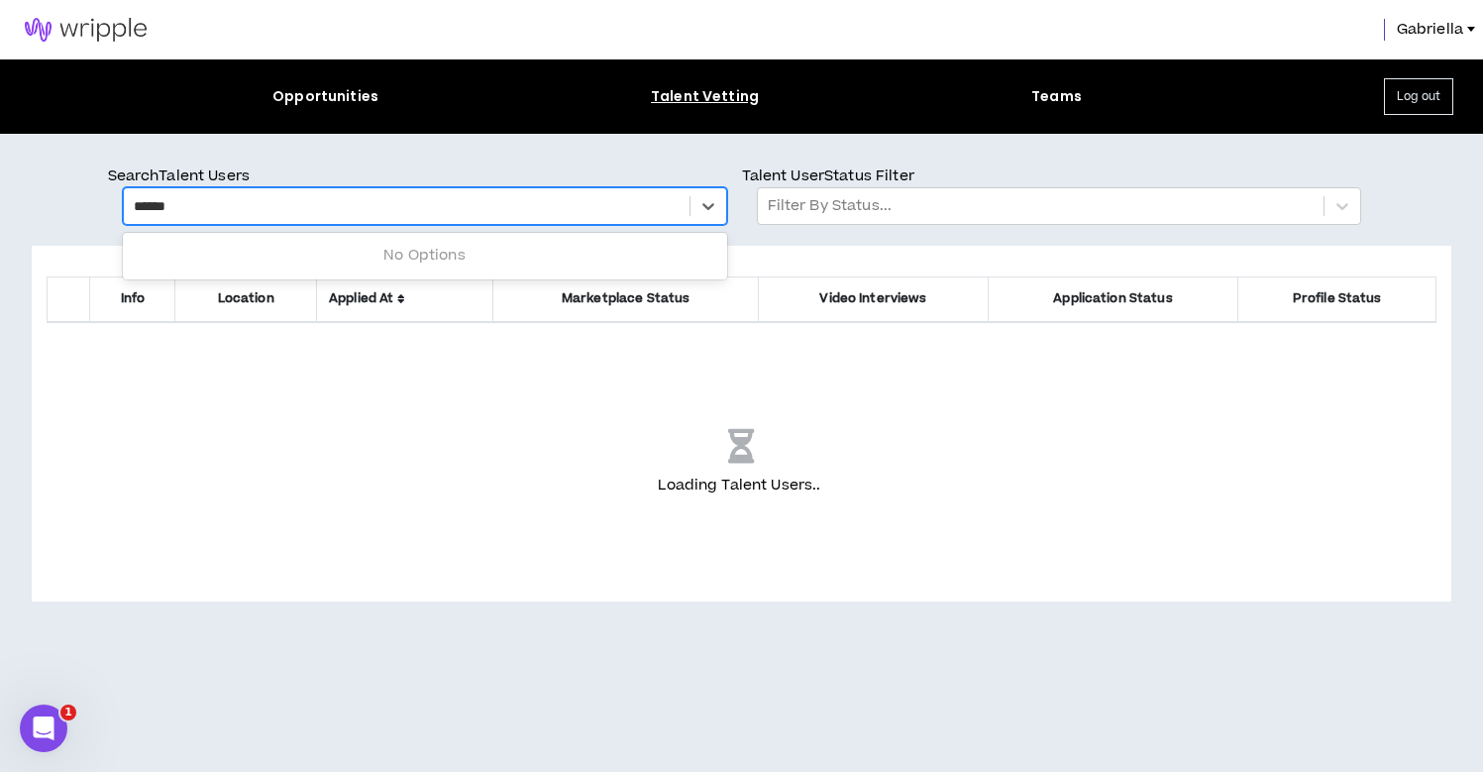
type input "*******"
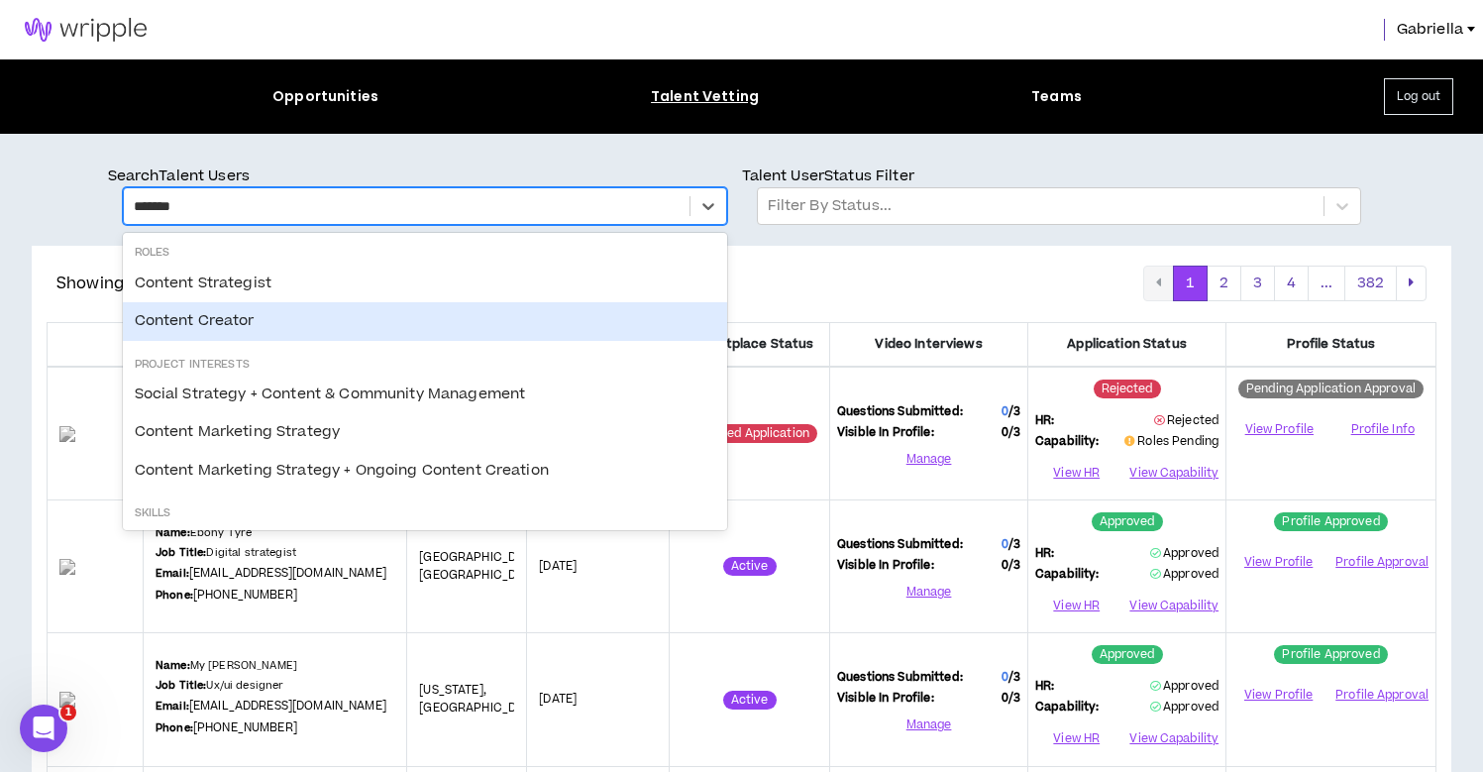
click at [246, 319] on div "Content Creator" at bounding box center [425, 321] width 604 height 38
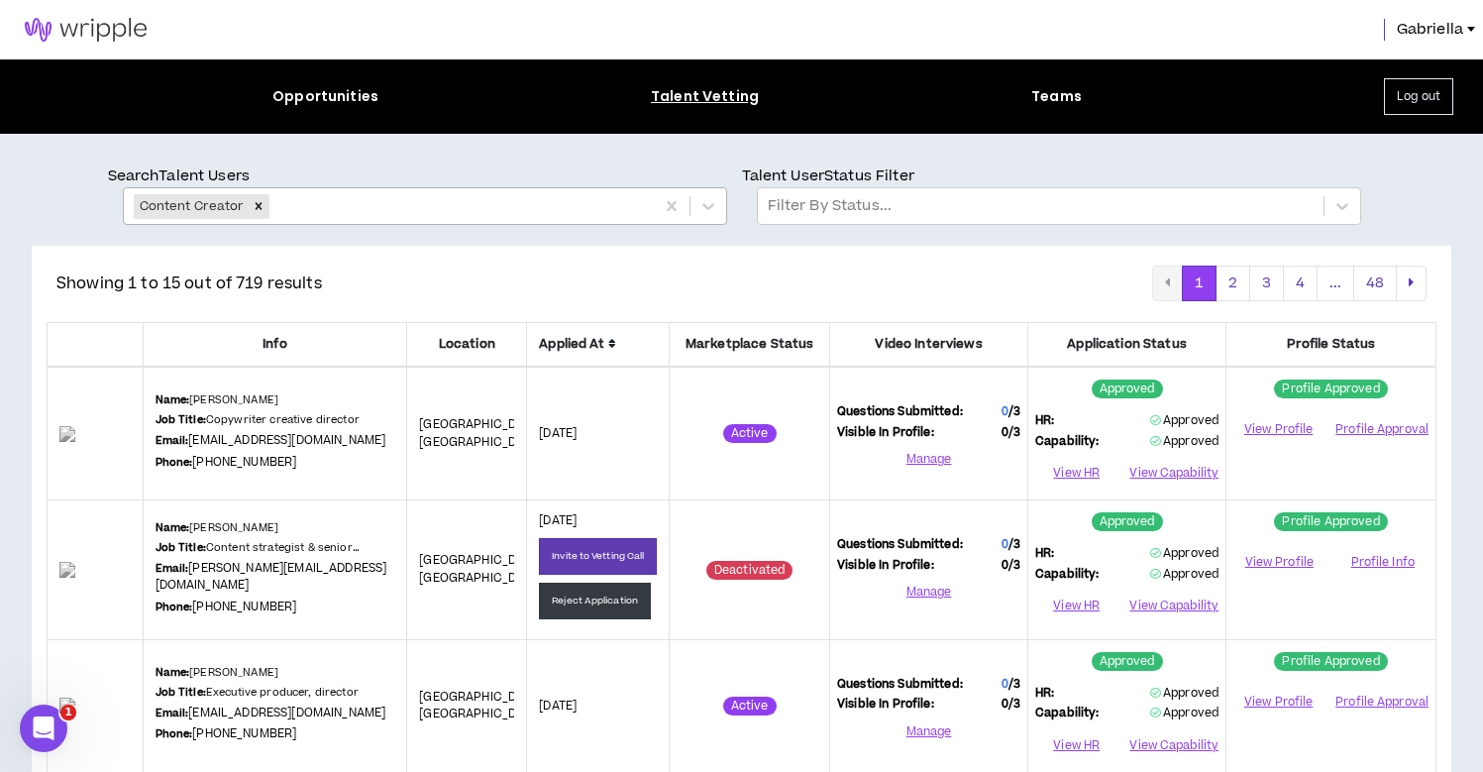
click at [608, 341] on icon at bounding box center [612, 344] width 8 height 12
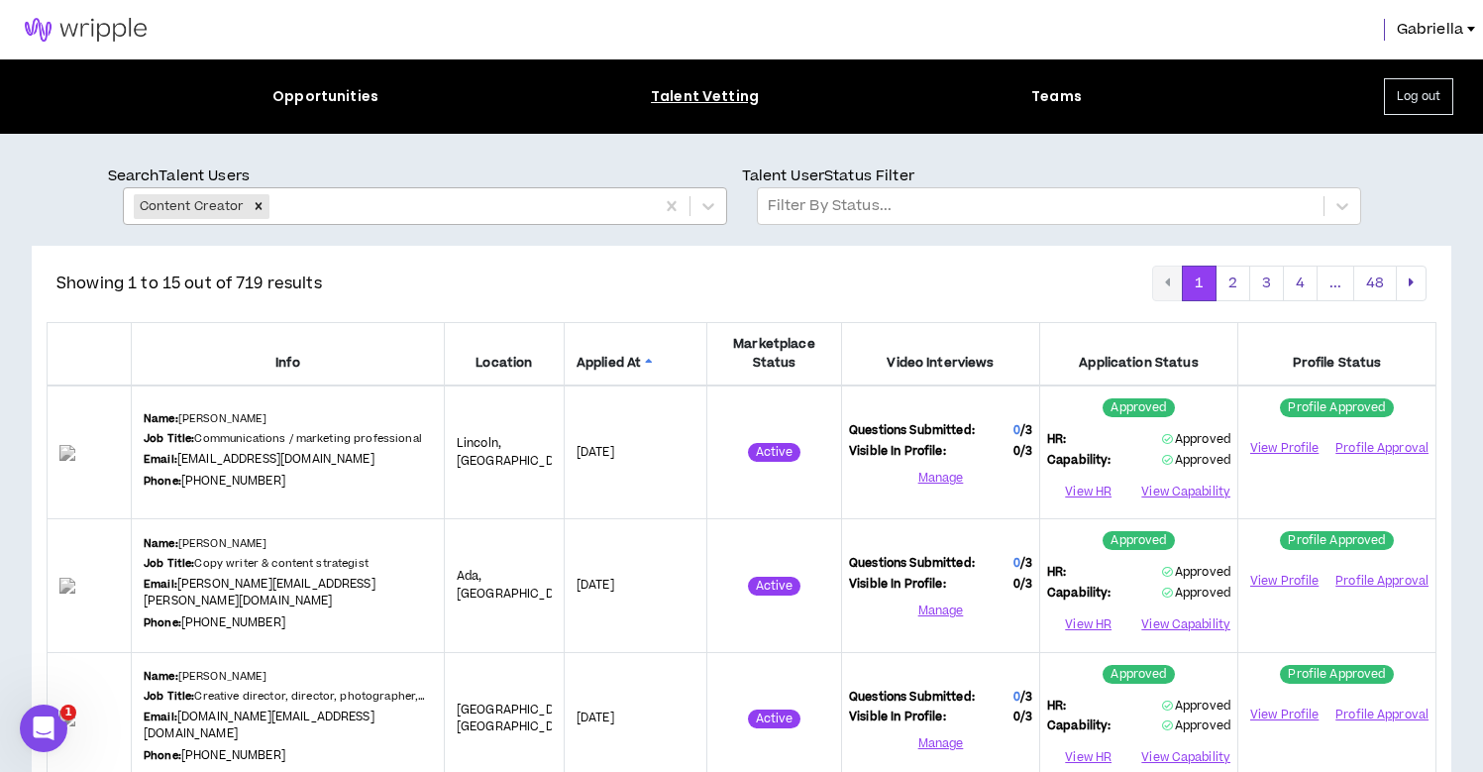
click at [653, 358] on icon at bounding box center [649, 364] width 8 height 12
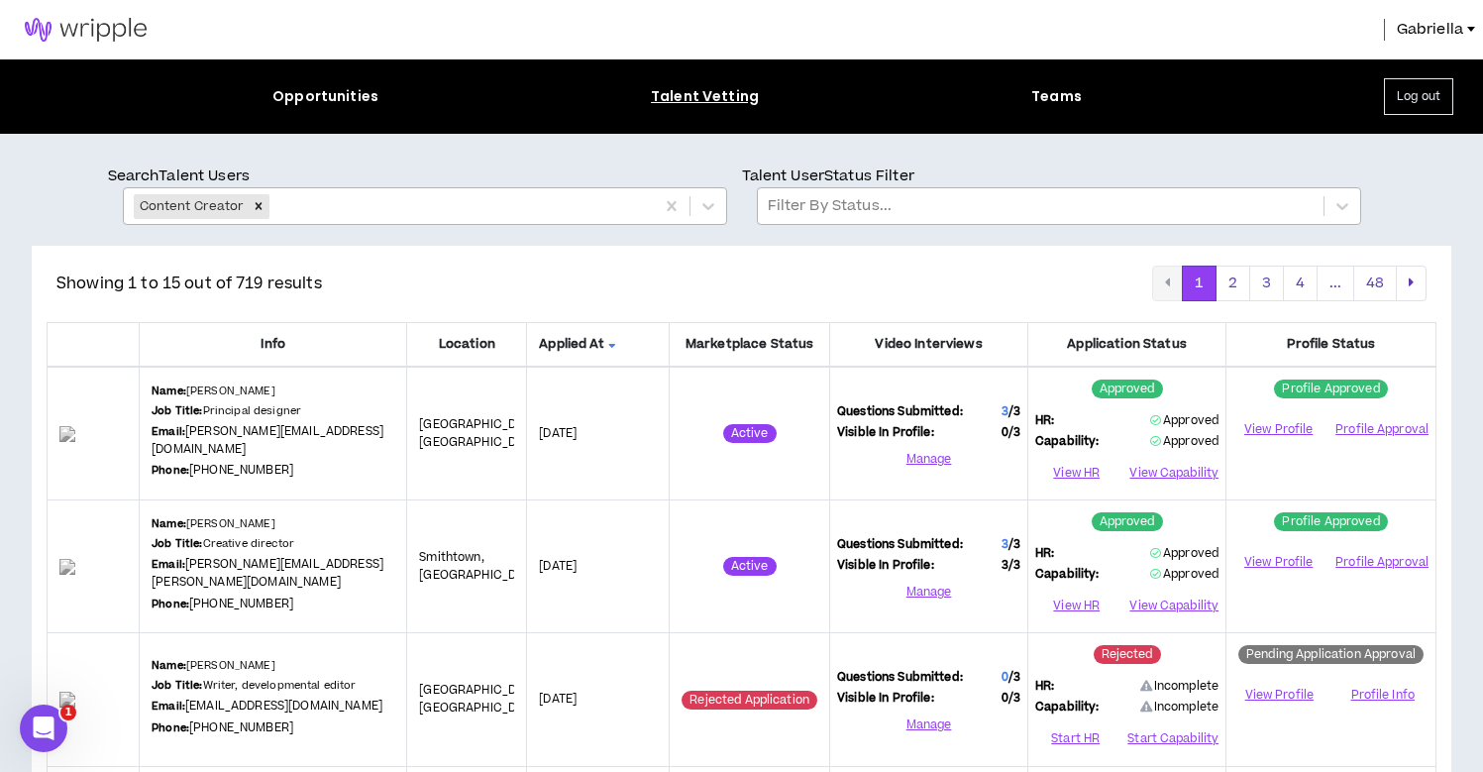
click at [875, 197] on div at bounding box center [1041, 206] width 546 height 26
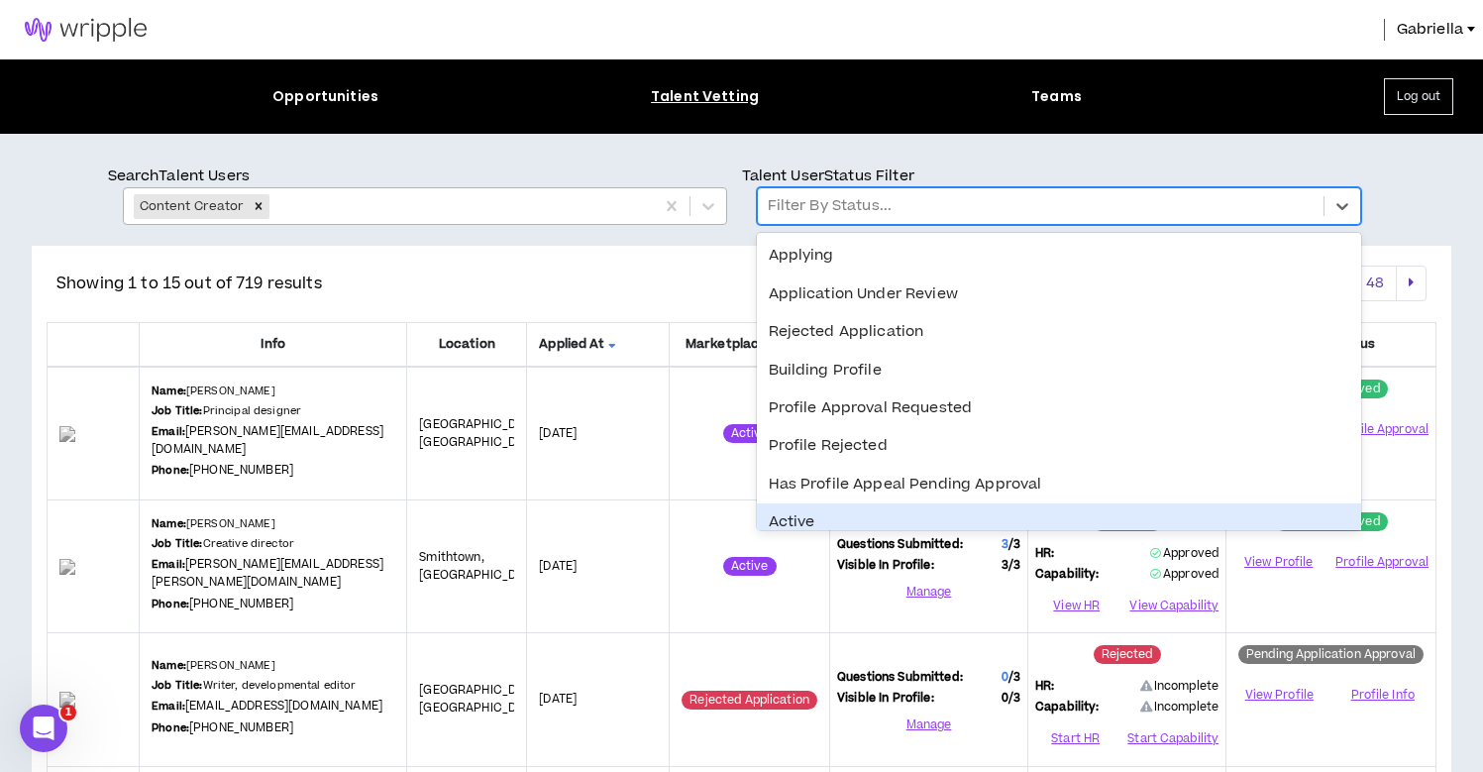
click at [816, 511] on div "Active" at bounding box center [1059, 522] width 604 height 38
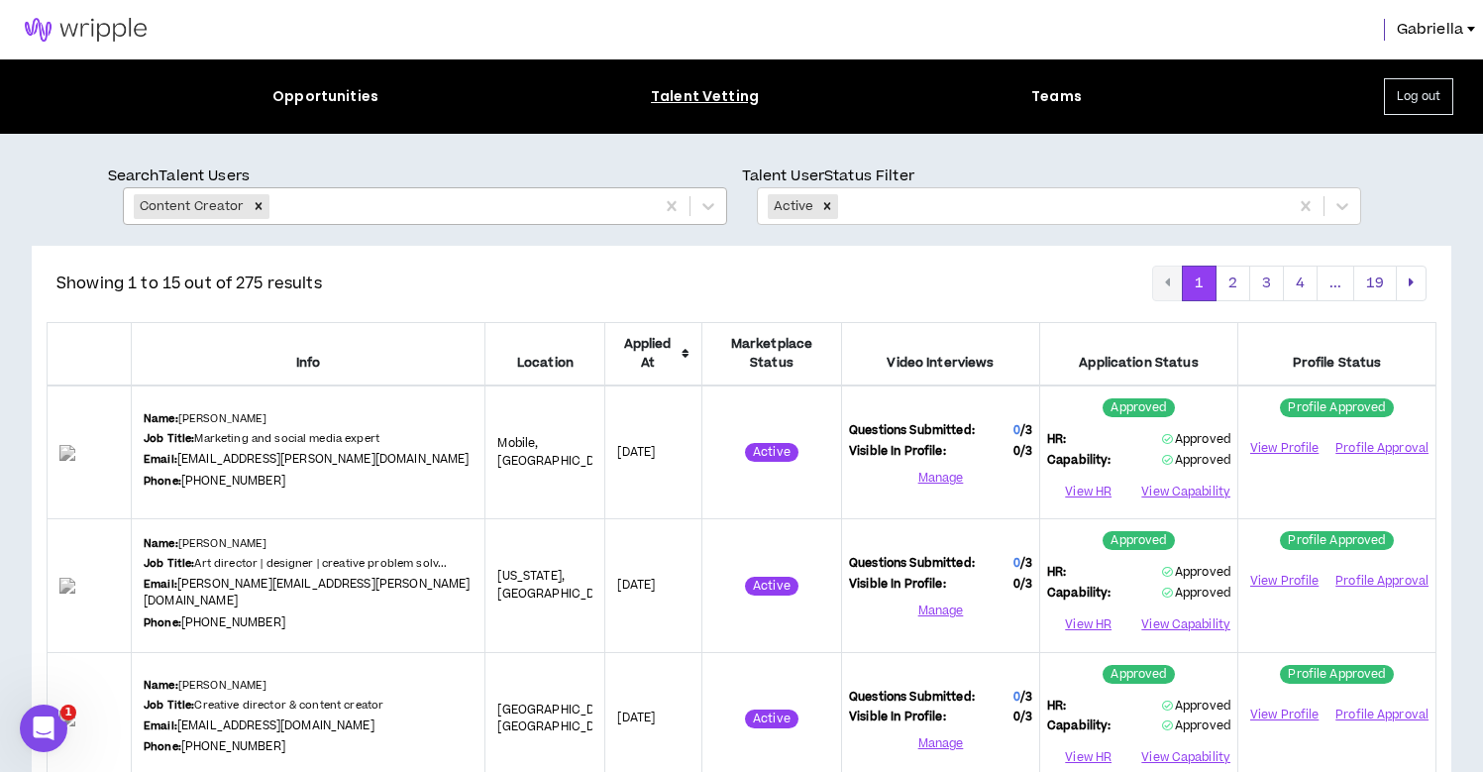
click at [682, 354] on icon at bounding box center [686, 354] width 8 height 12
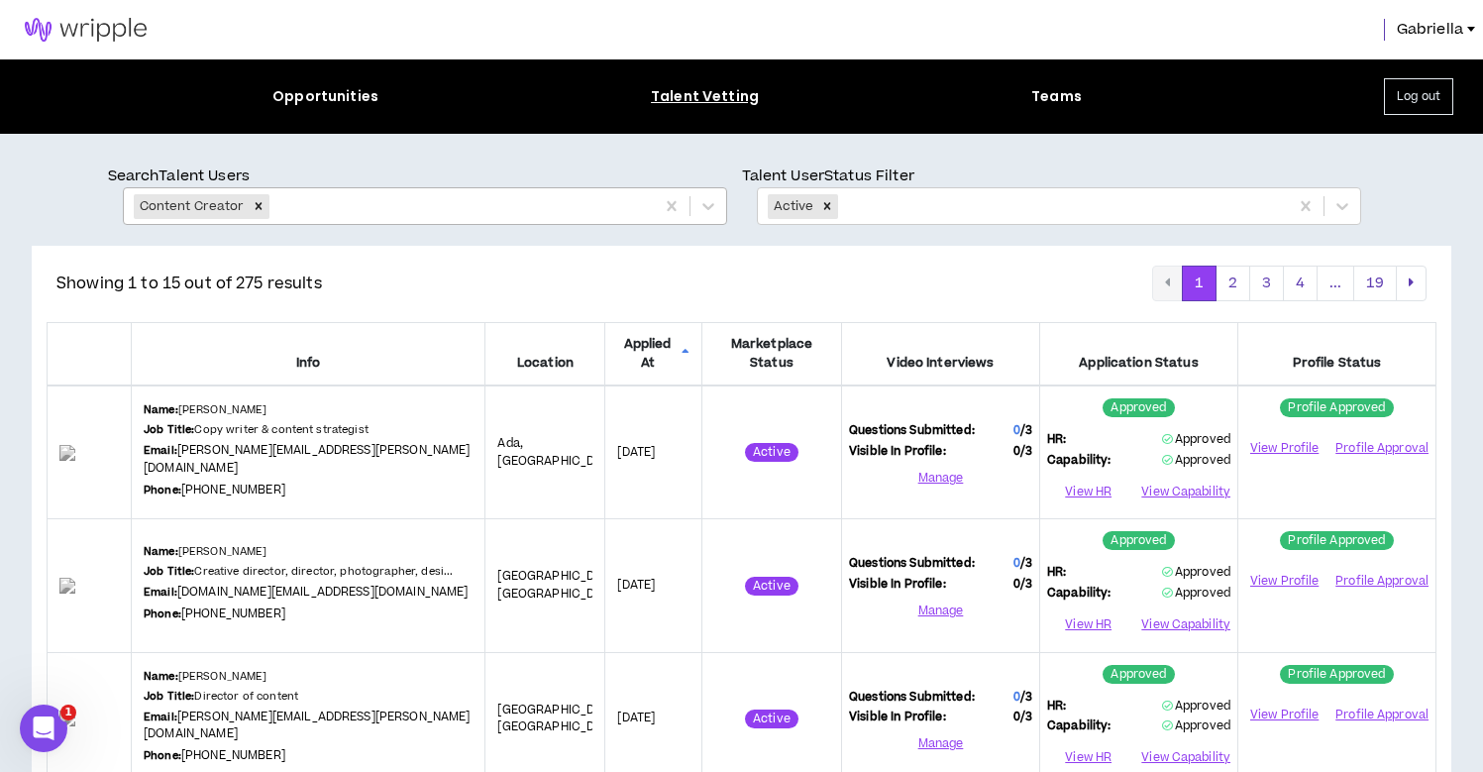
click at [682, 354] on icon at bounding box center [686, 354] width 8 height 12
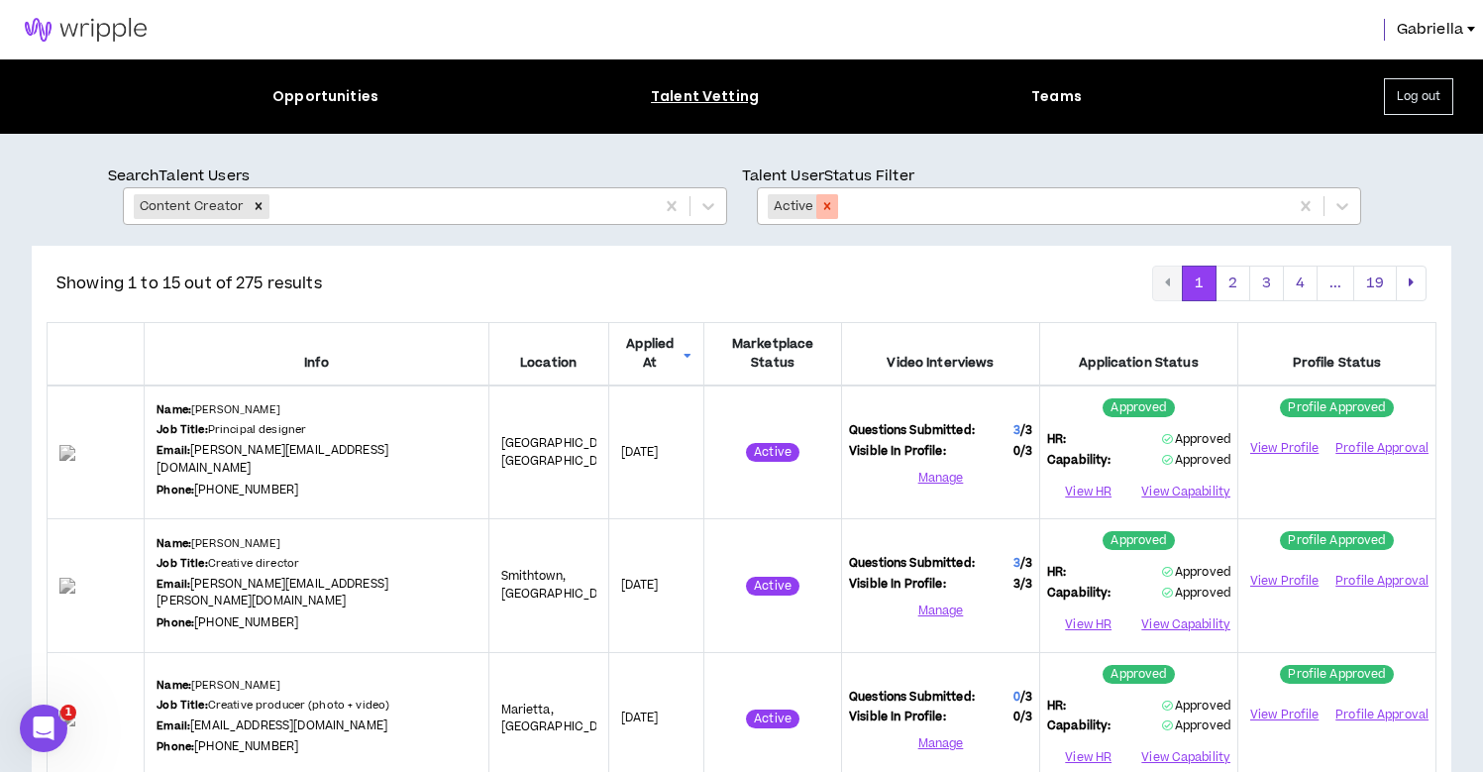
click at [834, 204] on div "Remove Active" at bounding box center [827, 206] width 22 height 25
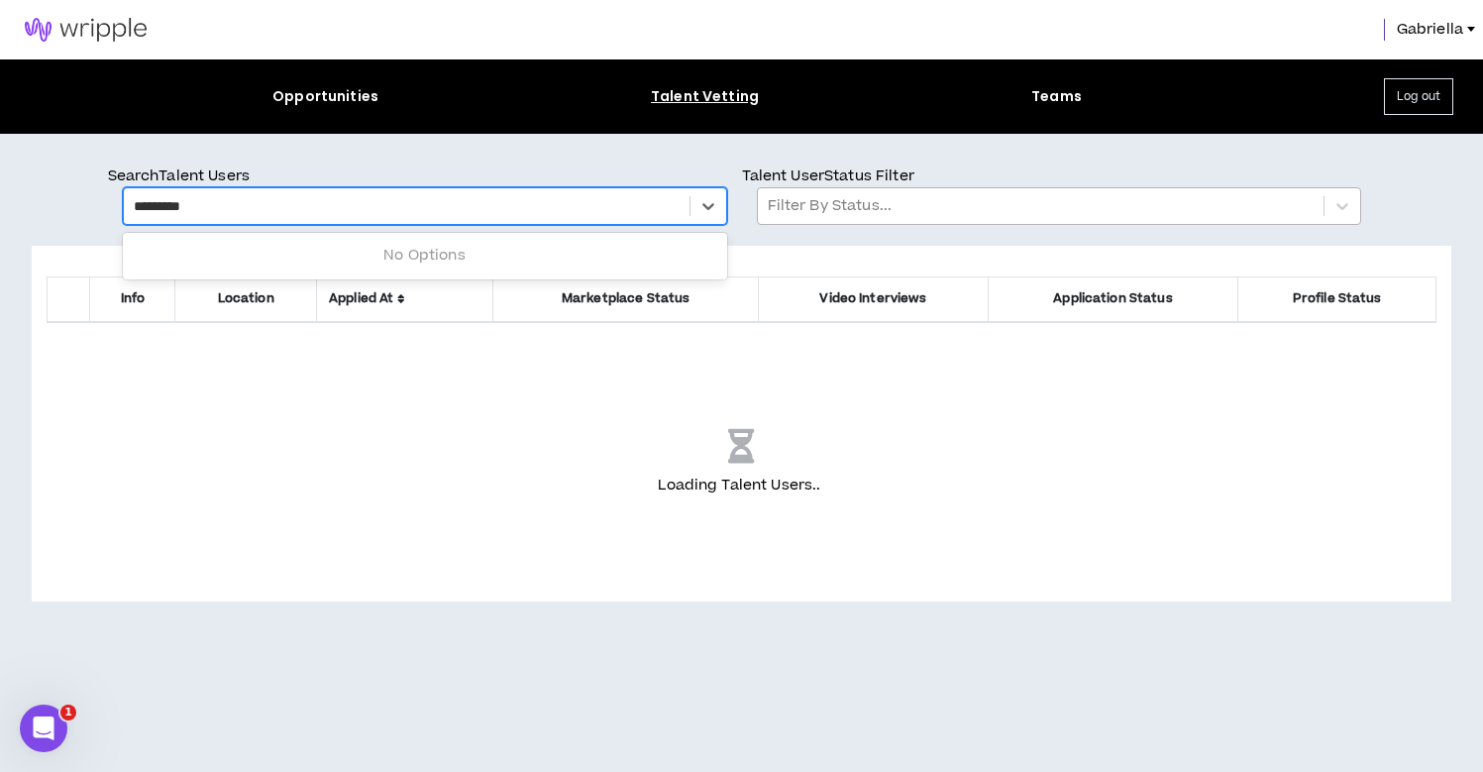
type input "**********"
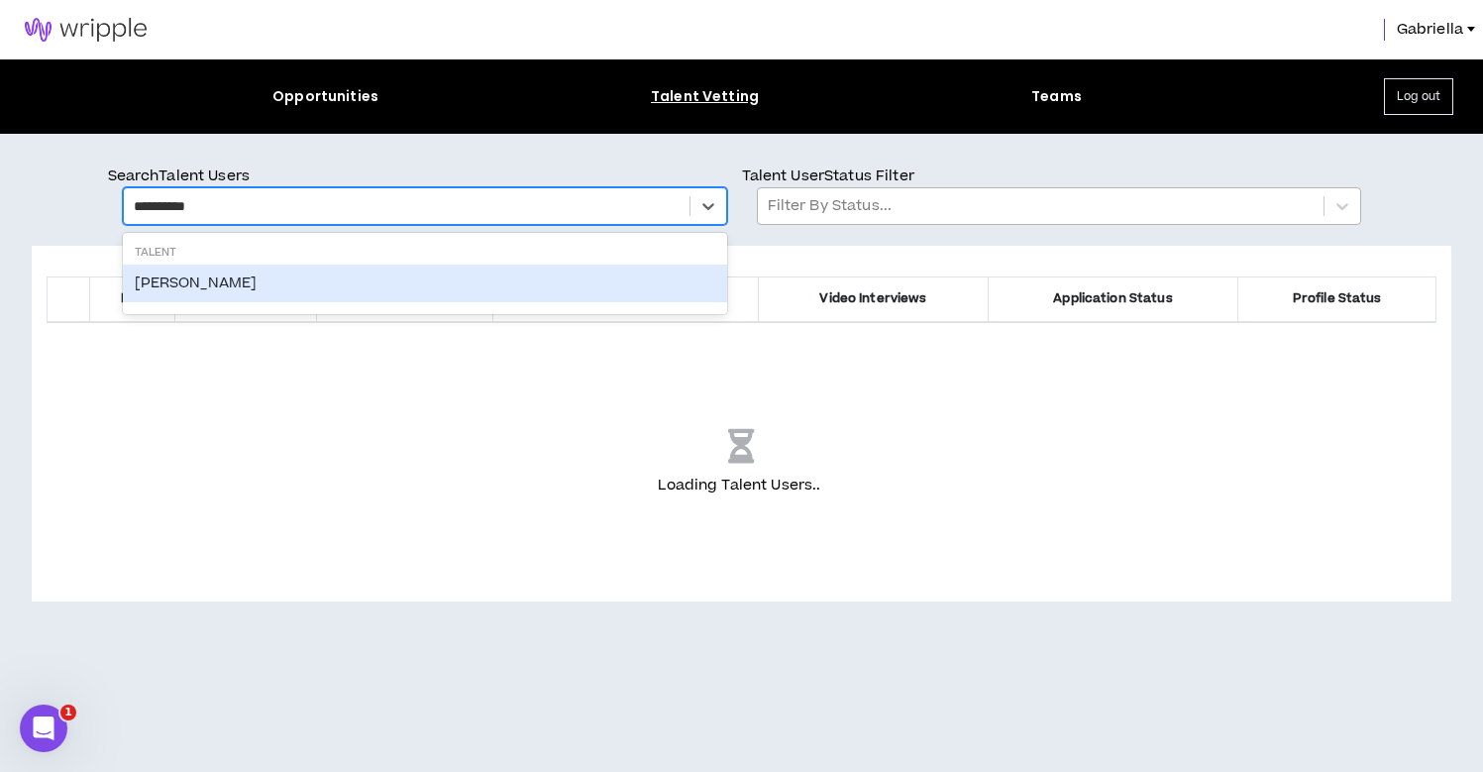
click at [204, 284] on div "[PERSON_NAME]" at bounding box center [425, 284] width 604 height 38
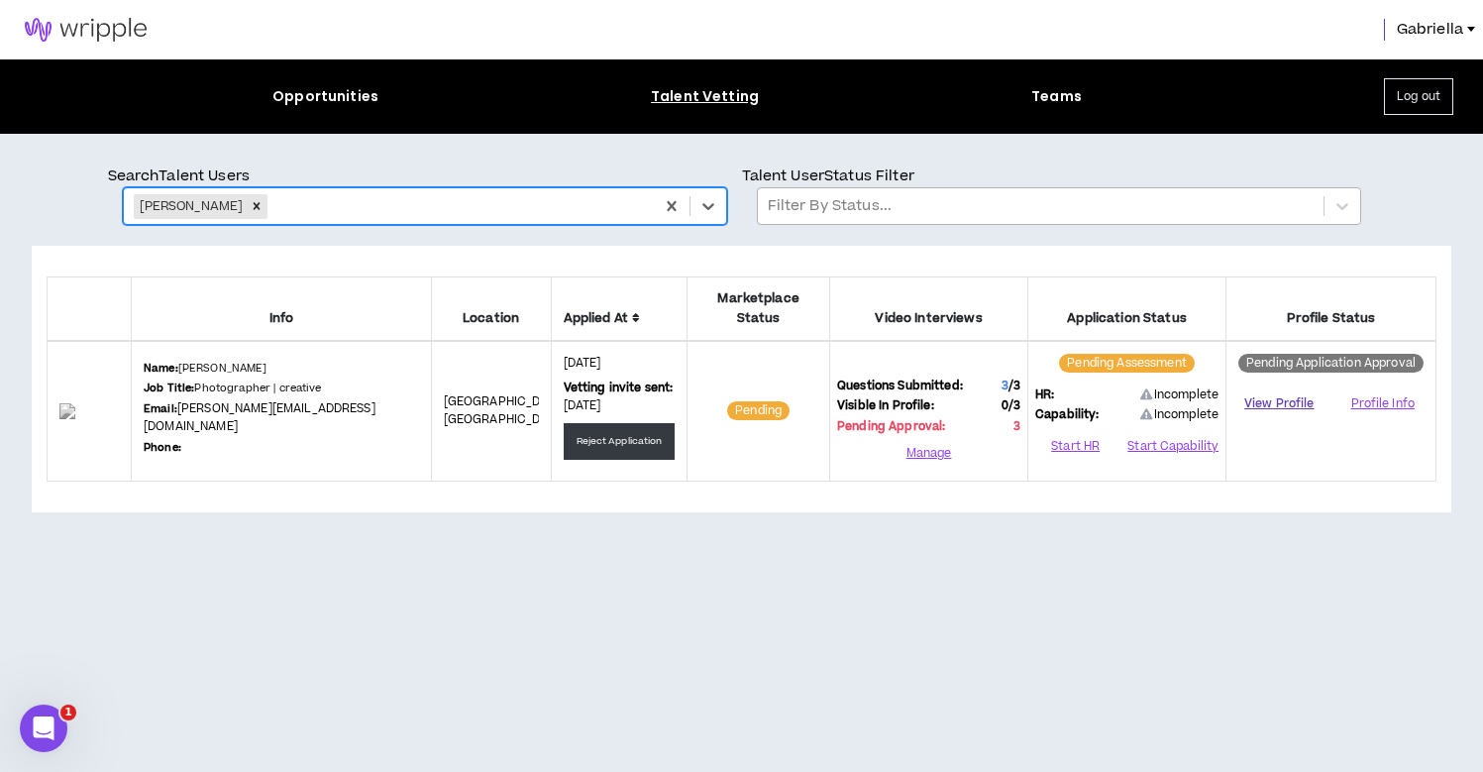
click at [1292, 386] on link "View Profile" at bounding box center [1278, 403] width 91 height 35
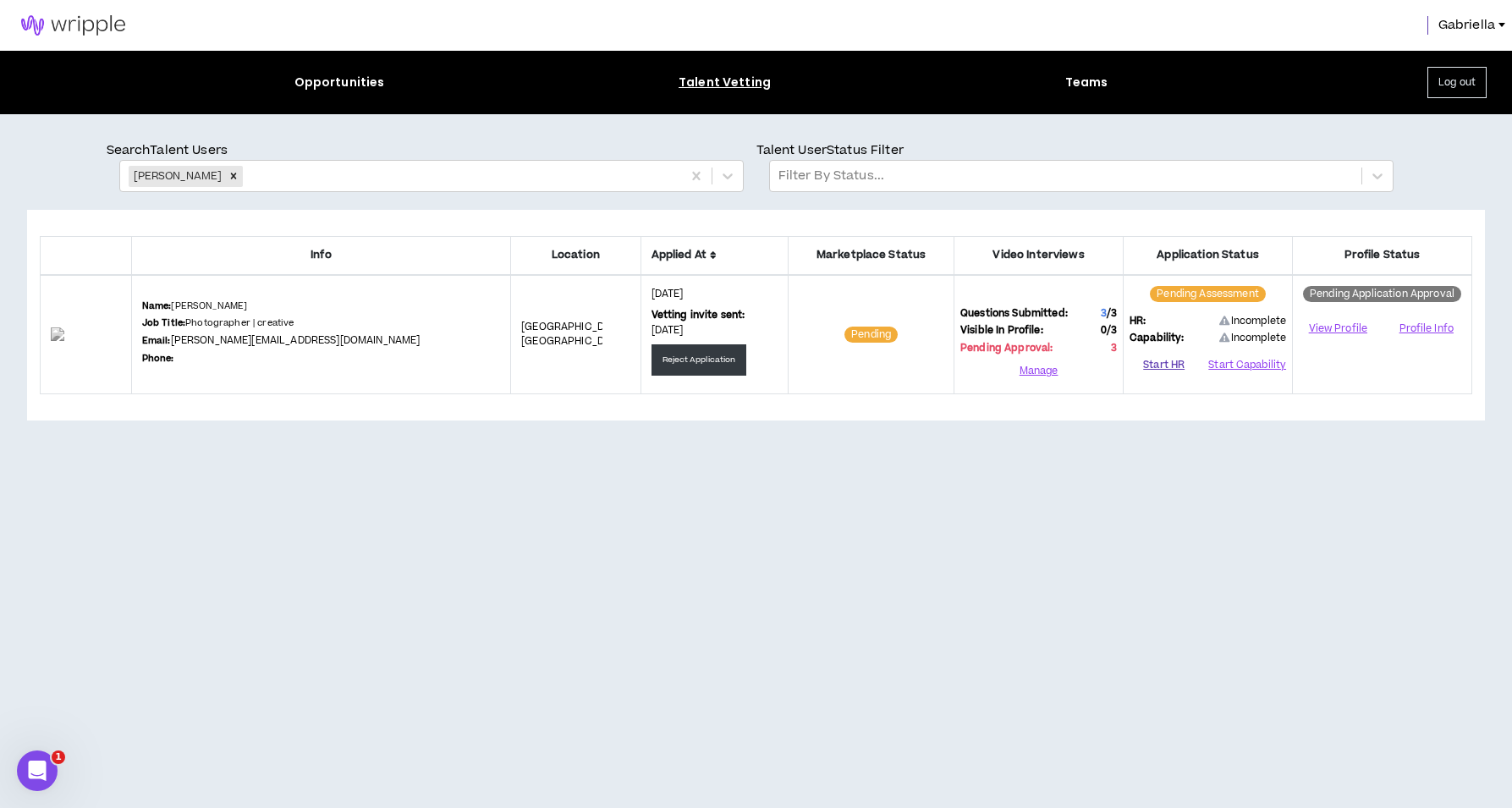
click at [1157, 366] on button "Start HR" at bounding box center [1164, 366] width 68 height 26
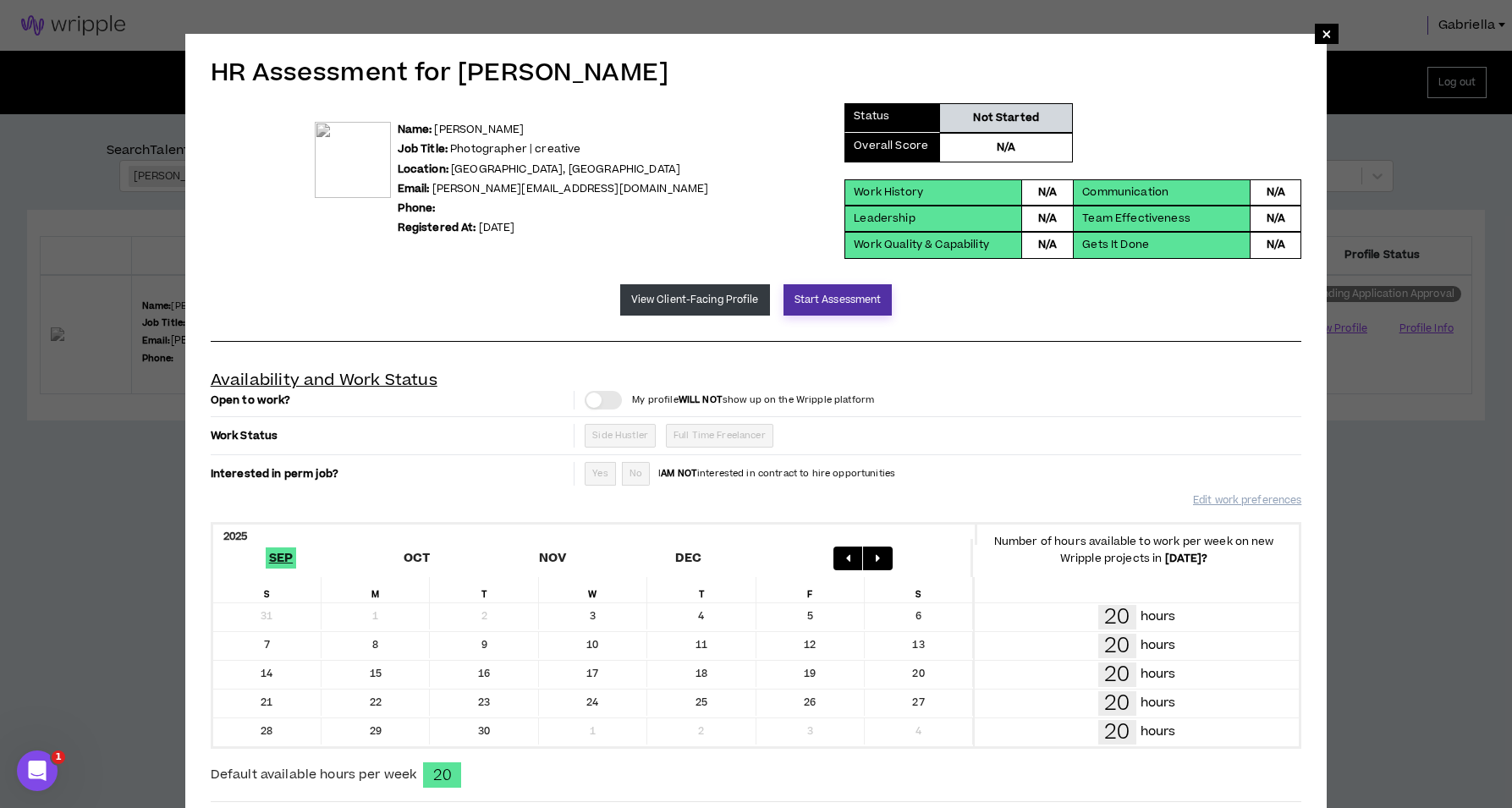
click at [822, 307] on button "Start Assessment" at bounding box center [838, 300] width 109 height 32
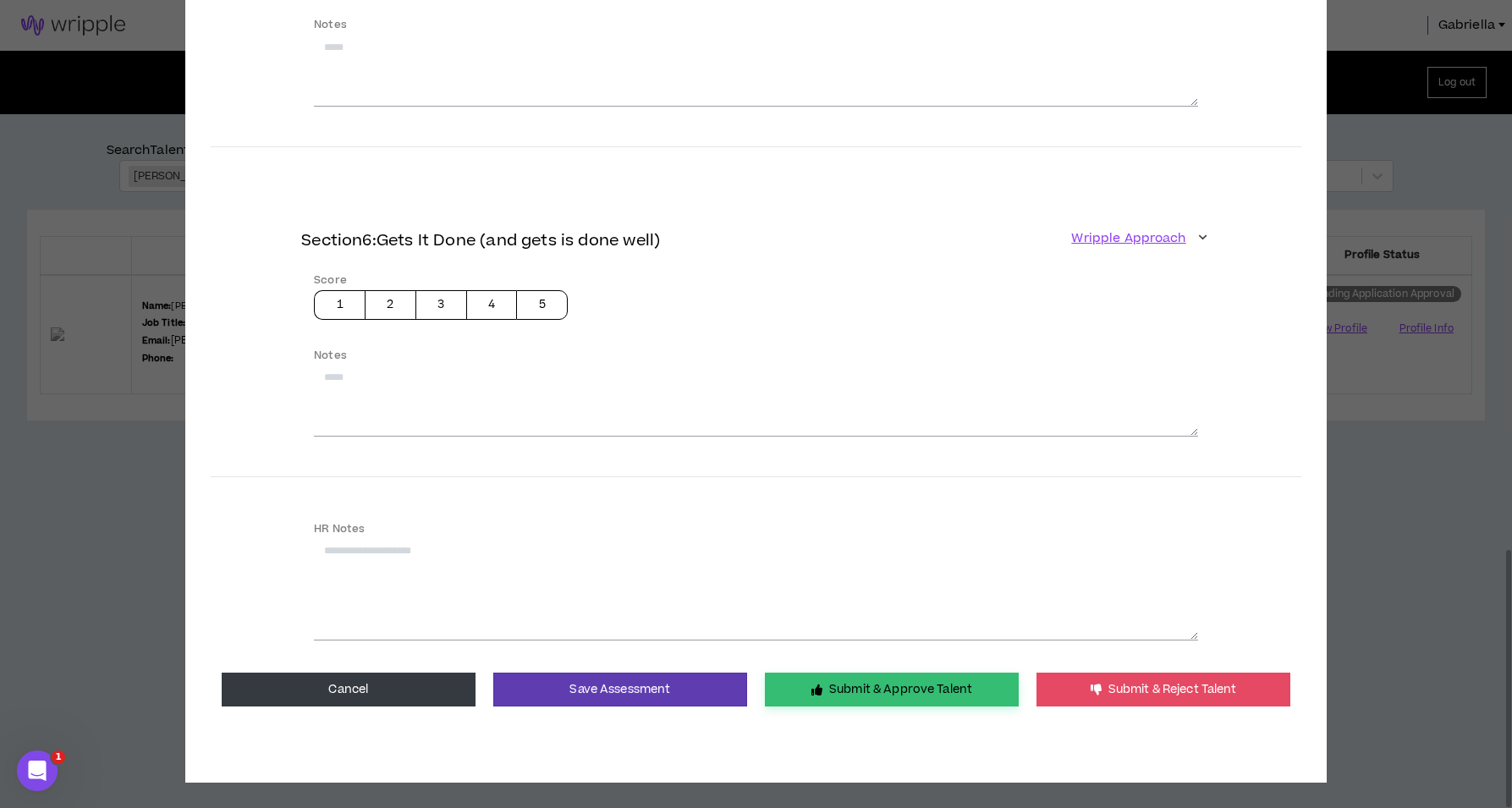
click at [855, 676] on button "Submit & Approve Talent" at bounding box center [892, 690] width 254 height 34
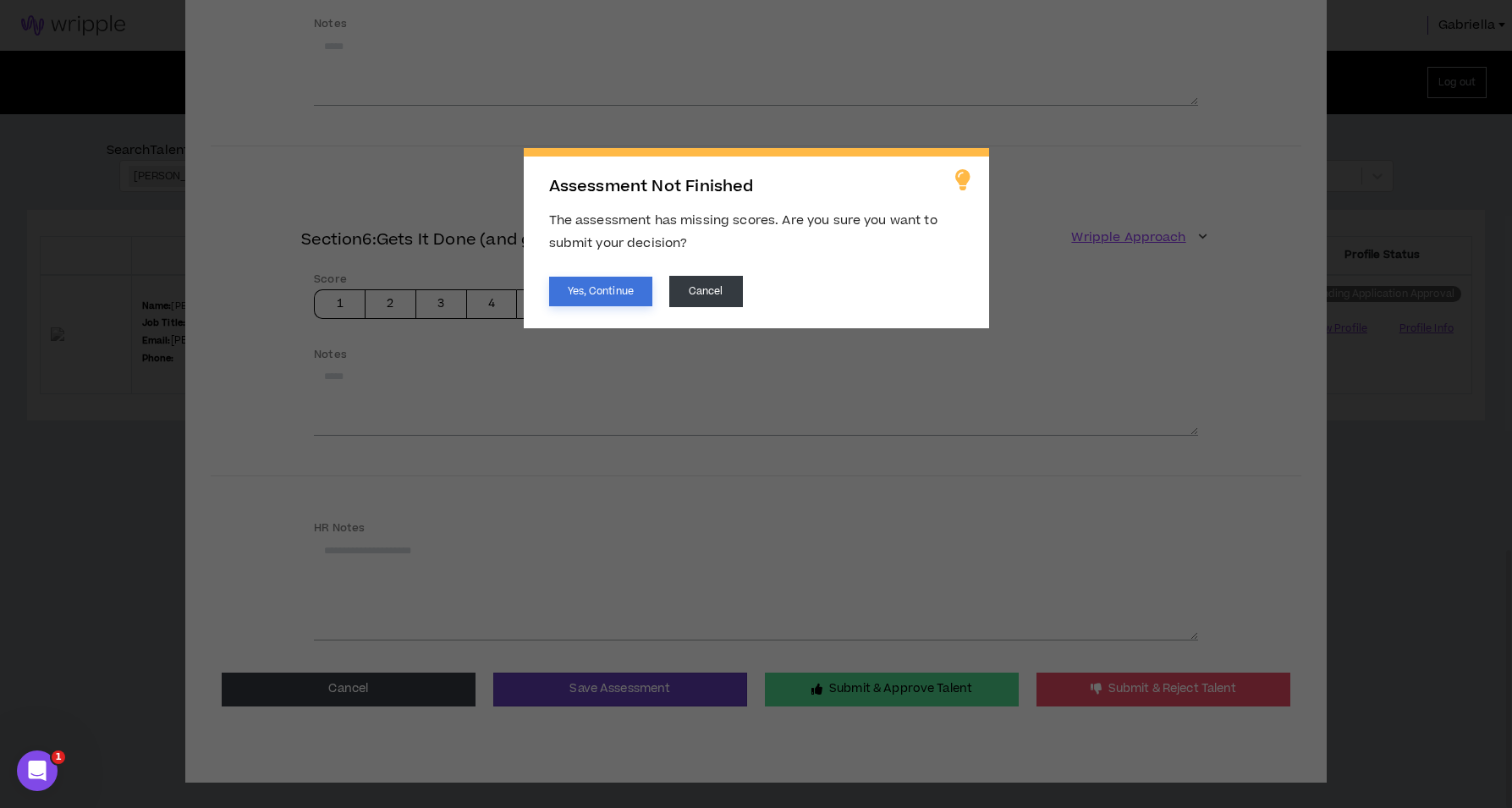
click at [624, 291] on button "Yes, Continue" at bounding box center [601, 291] width 103 height 30
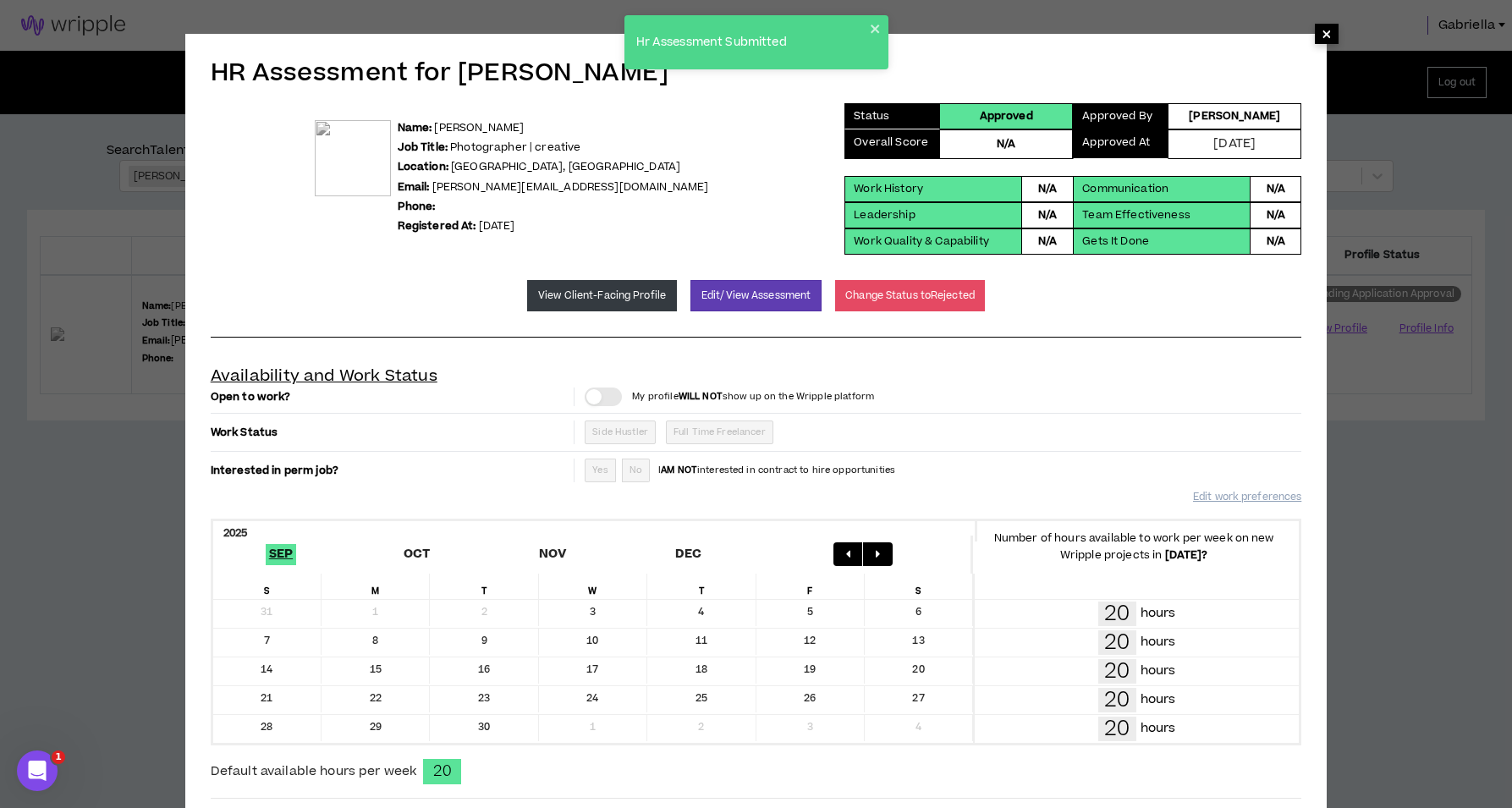
click at [1327, 38] on span "×" at bounding box center [1327, 34] width 10 height 20
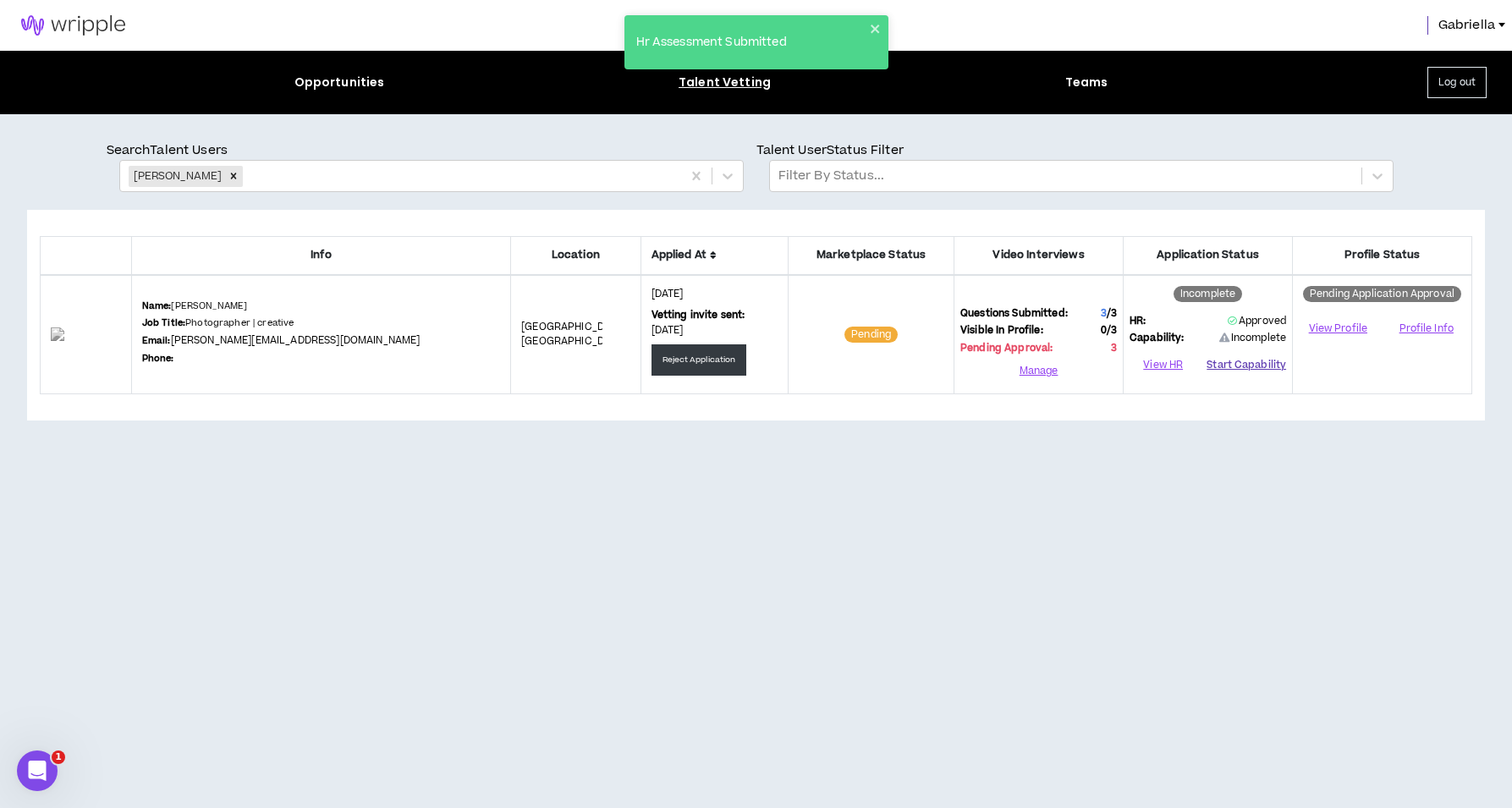
click at [1245, 365] on button "Start Capability" at bounding box center [1246, 366] width 79 height 26
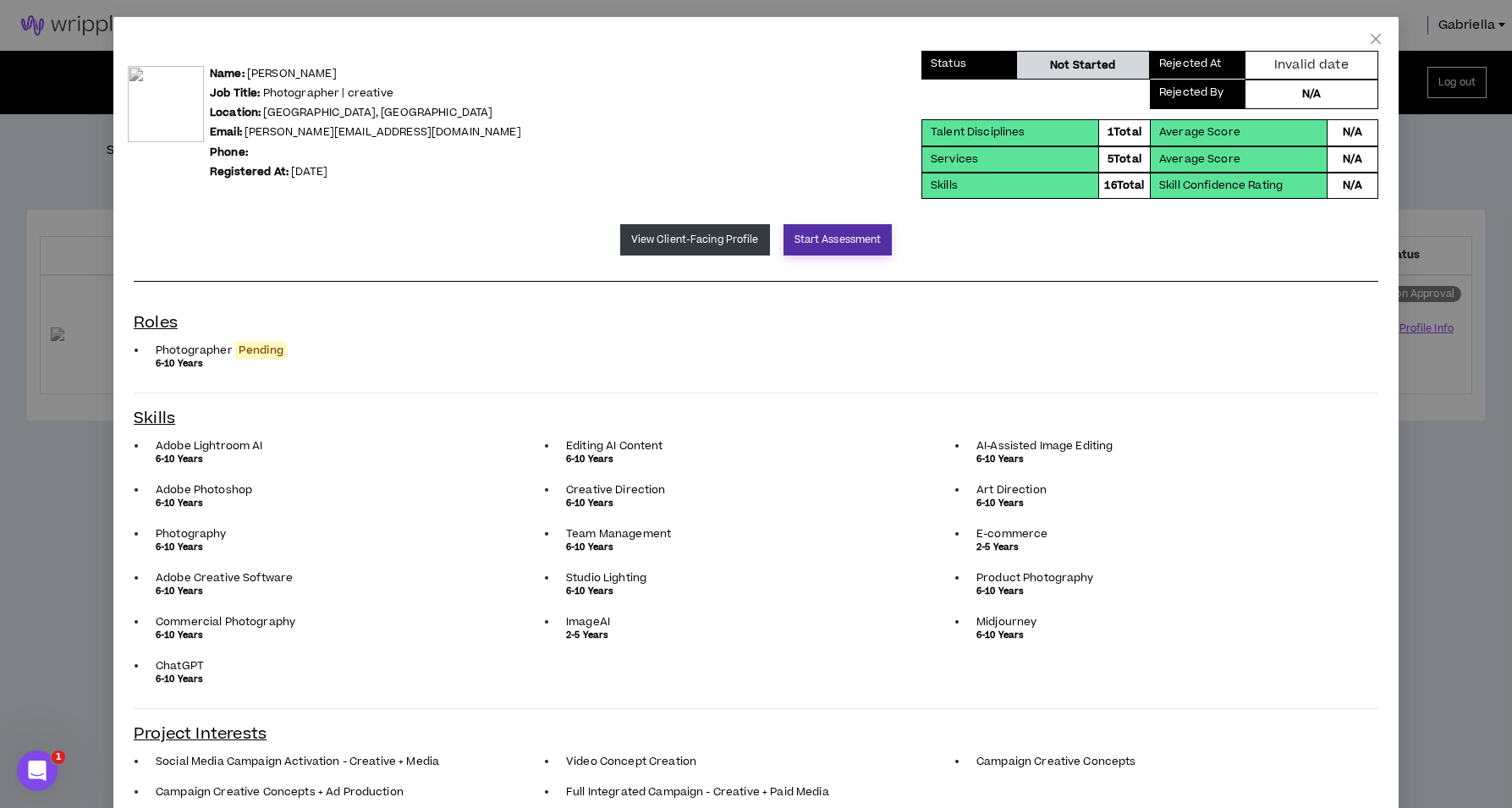
click at [810, 243] on button "Start Assessment" at bounding box center [838, 240] width 109 height 32
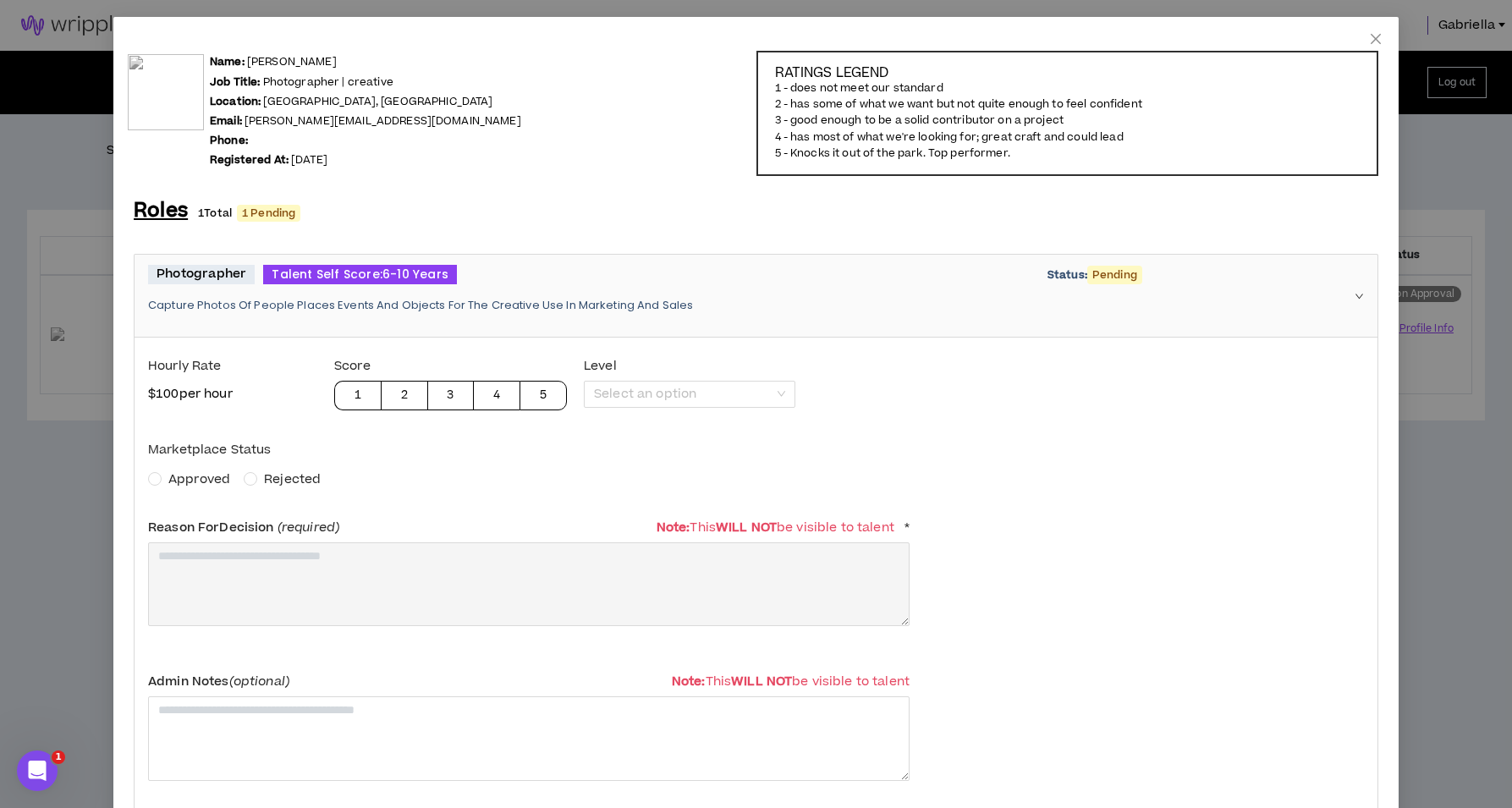
click at [199, 476] on span "Approved" at bounding box center [199, 479] width 62 height 18
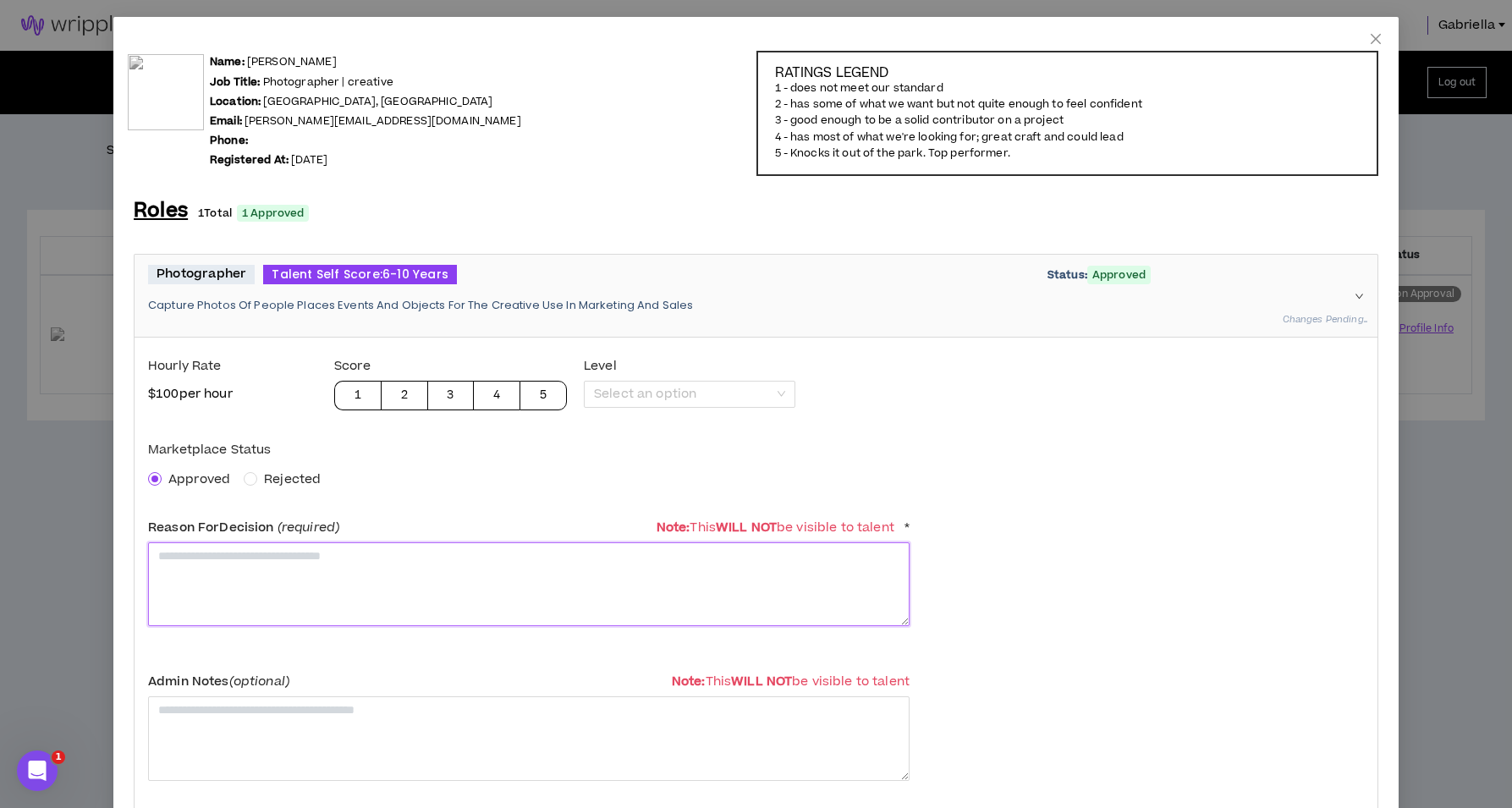
click at [255, 577] on textarea at bounding box center [529, 584] width 762 height 84
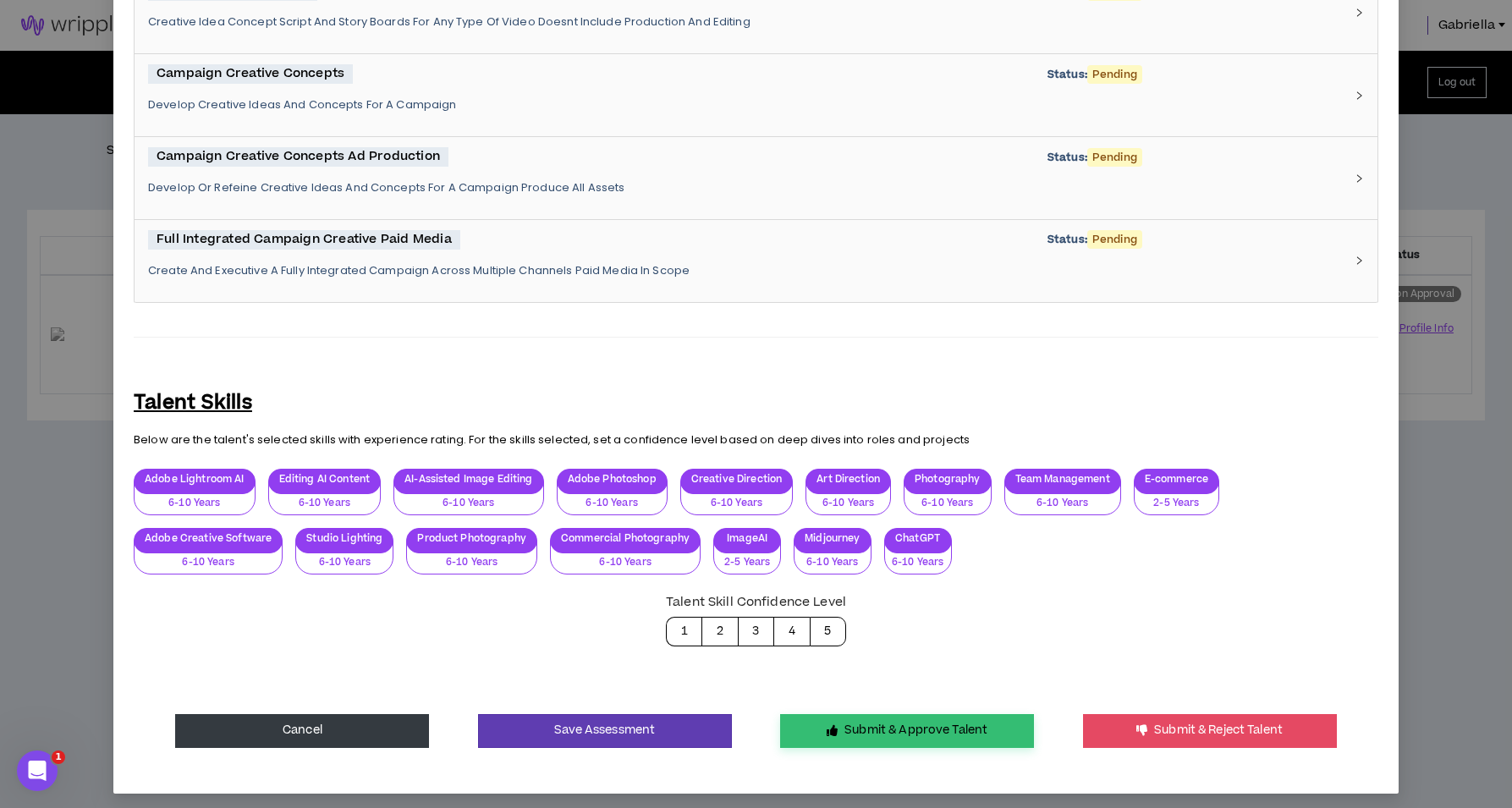
type textarea "**********"
click at [827, 725] on icon "button" at bounding box center [832, 730] width 11 height 11
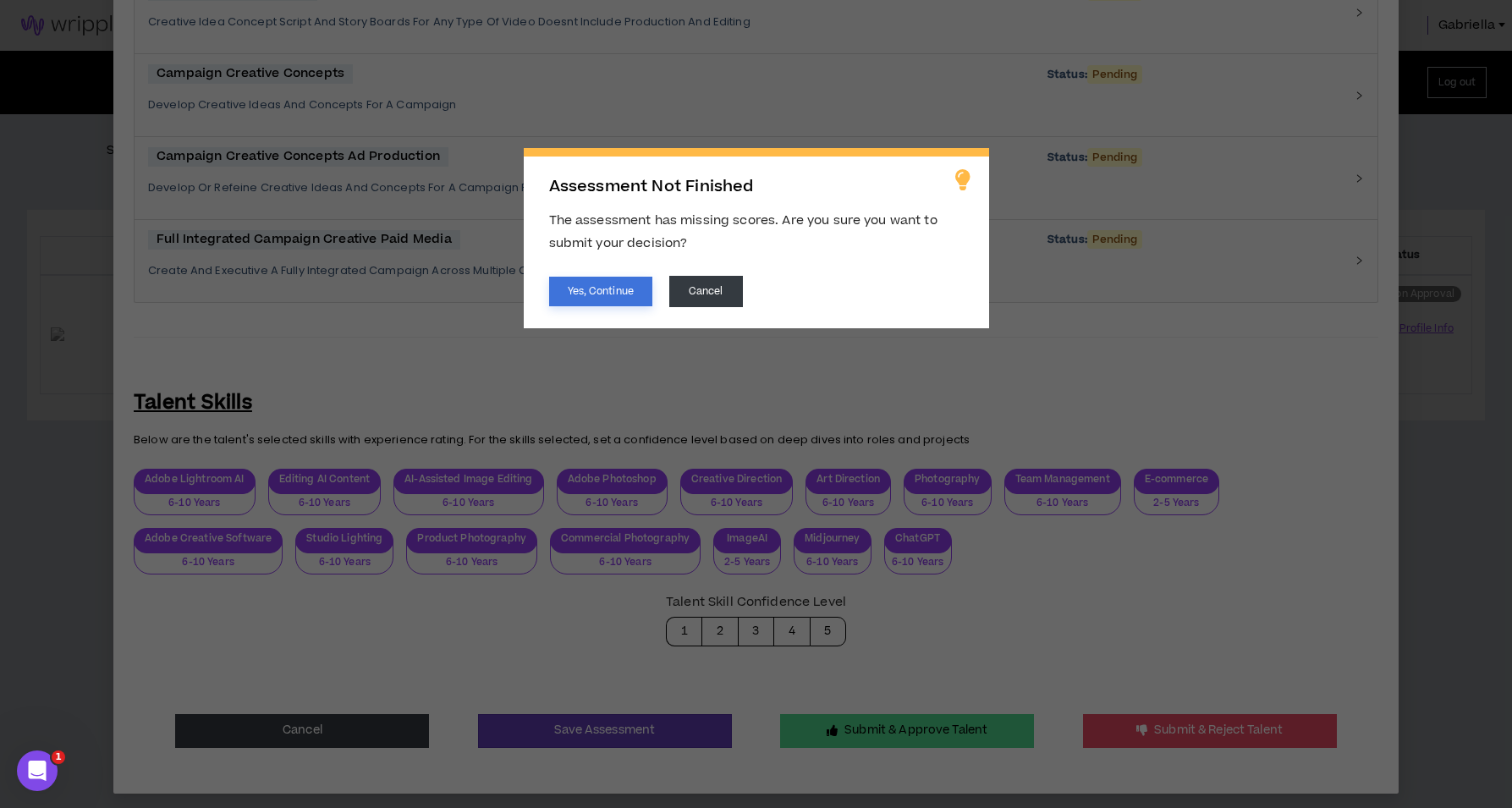
click at [578, 285] on button "Yes, Continue" at bounding box center [601, 291] width 103 height 30
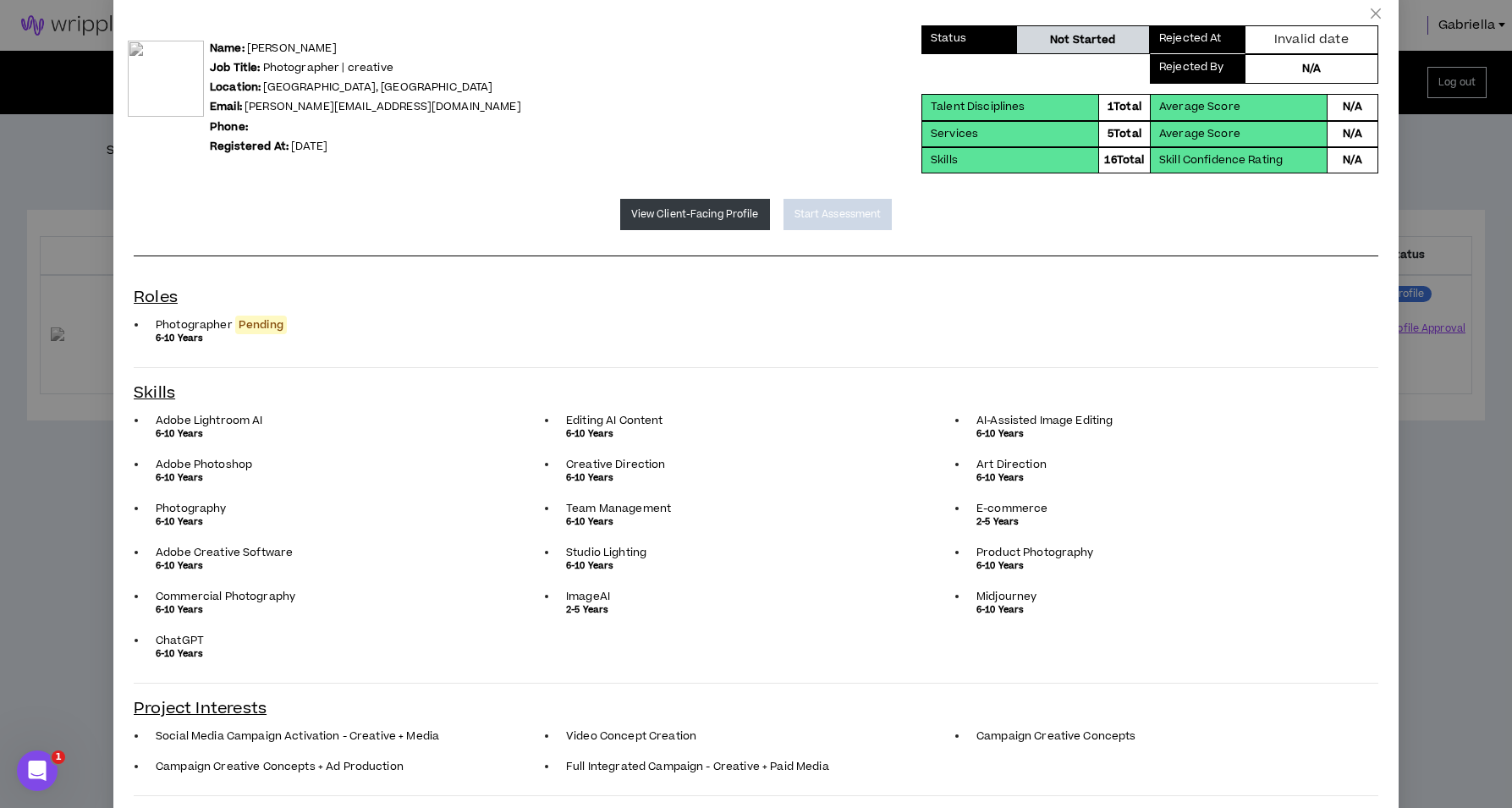
scroll to position [0, 0]
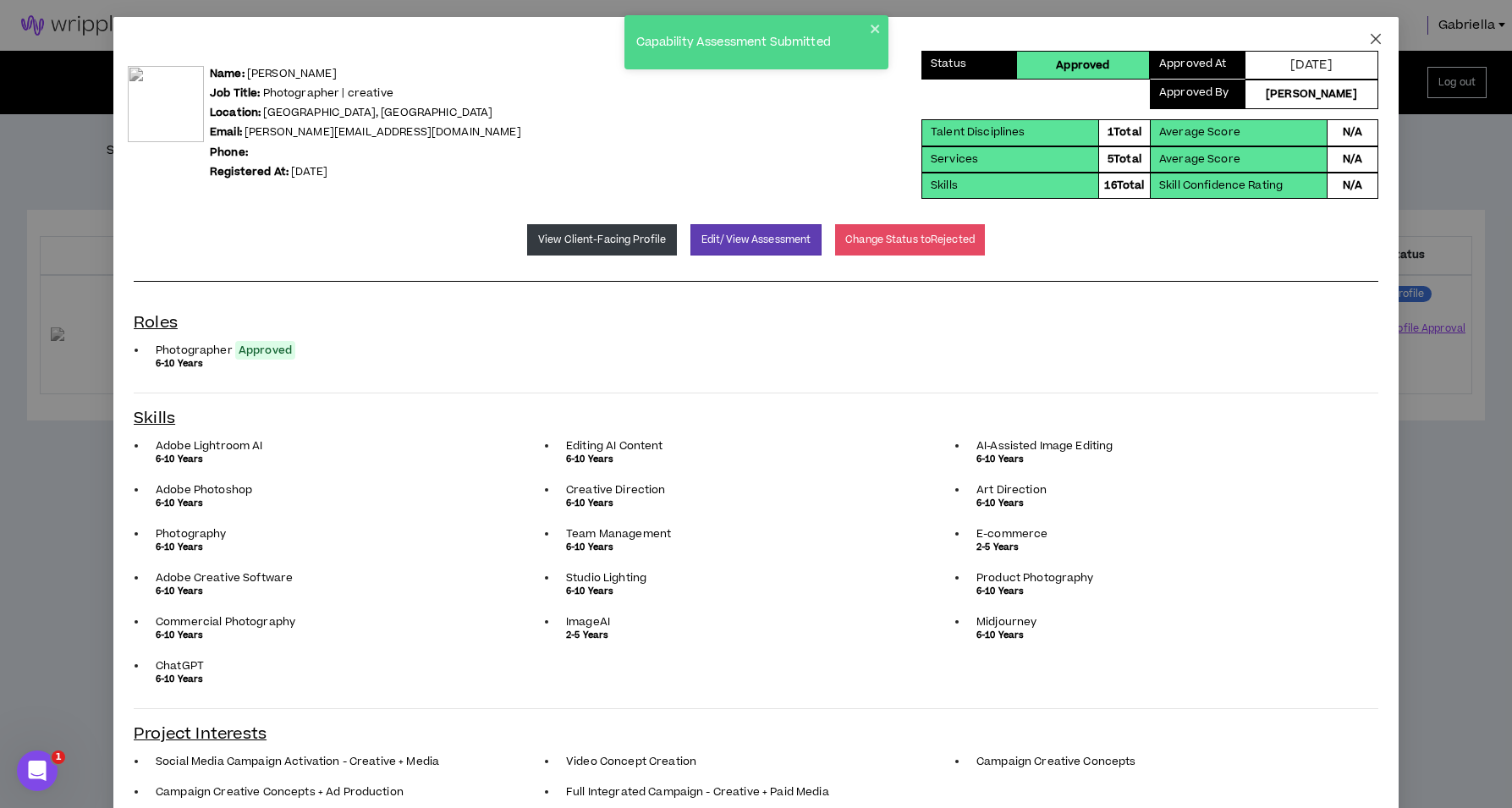
click at [1369, 37] on icon "close" at bounding box center [1376, 39] width 14 height 14
